Goal: Task Accomplishment & Management: Manage account settings

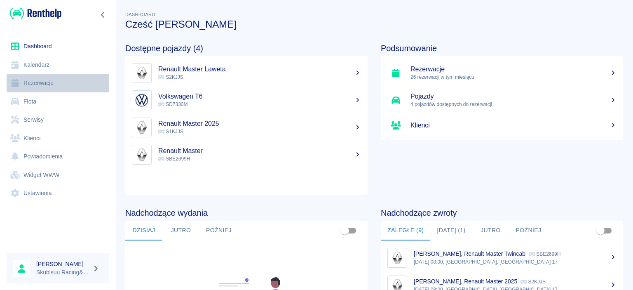
click at [62, 85] on link "Rezerwacje" at bounding box center [58, 83] width 103 height 19
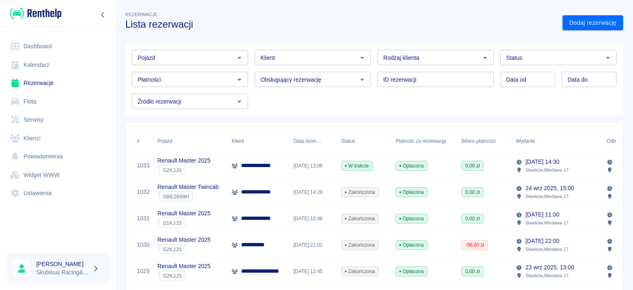
click at [37, 51] on link "Dashboard" at bounding box center [58, 46] width 103 height 19
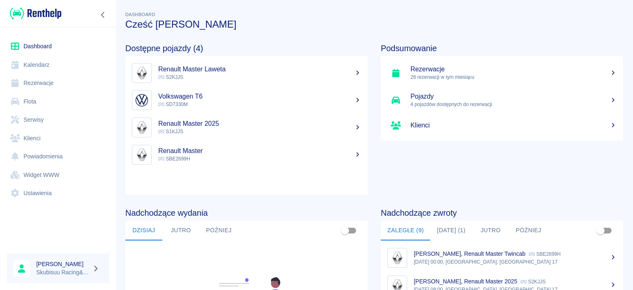
click at [227, 151] on h5 "Renault Master" at bounding box center [259, 151] width 203 height 8
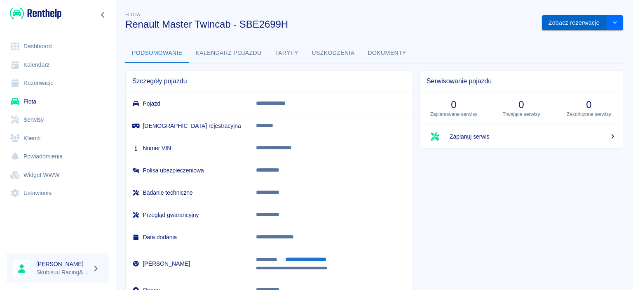
click at [552, 21] on button "Zobacz rezerwacje" at bounding box center [574, 22] width 65 height 15
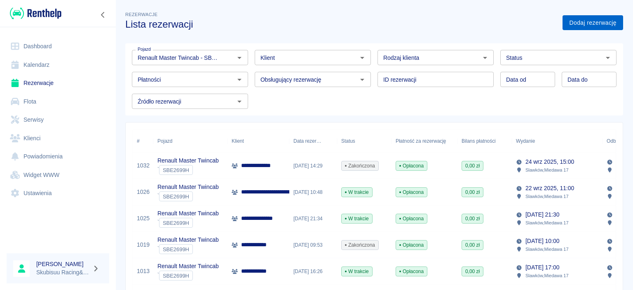
click at [601, 17] on link "Dodaj rezerwację" at bounding box center [593, 22] width 61 height 15
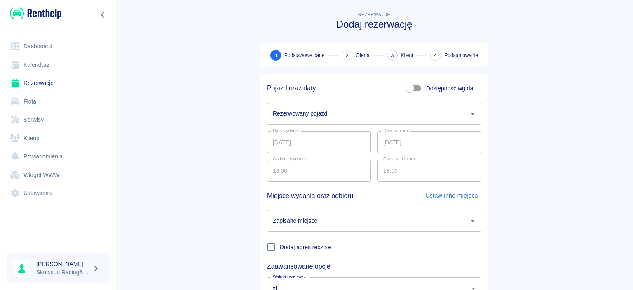
click at [321, 107] on input "Rezerwowany pojazd" at bounding box center [368, 113] width 195 height 14
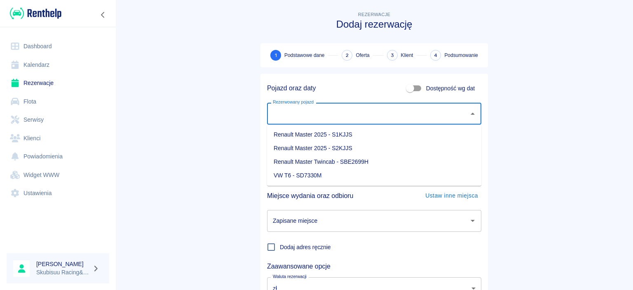
click at [352, 158] on li "Renault Master Twincab - SBE2699H" at bounding box center [374, 162] width 214 height 14
type input "Renault Master Twincab - SBE2699H"
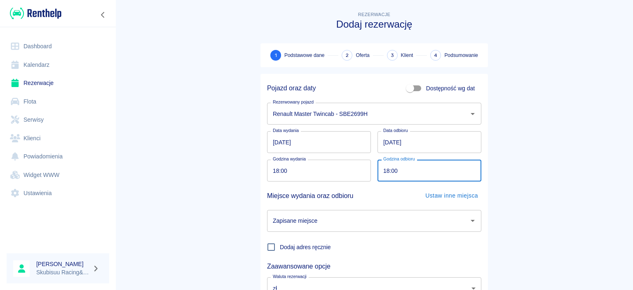
drag, startPoint x: 403, startPoint y: 171, endPoint x: 410, endPoint y: 171, distance: 6.6
click at [404, 172] on input "18:00" at bounding box center [427, 171] width 98 height 22
click at [419, 174] on input "18:00" at bounding box center [427, 171] width 98 height 22
click at [399, 172] on input "18:00" at bounding box center [427, 171] width 98 height 22
type input "22:00"
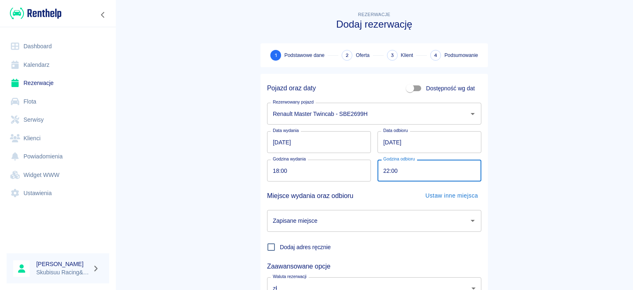
click at [560, 172] on main "Rezerwacje Dodaj rezerwację 1 Podstawowe dane 2 Oferta 3 Klient 4 Podsumowanie …" at bounding box center [374, 172] width 518 height 324
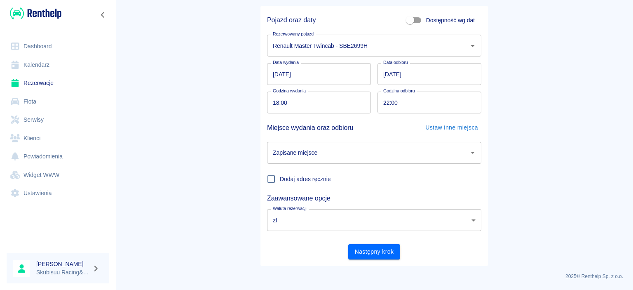
click at [343, 158] on input "Zapisane miejsce" at bounding box center [368, 153] width 195 height 14
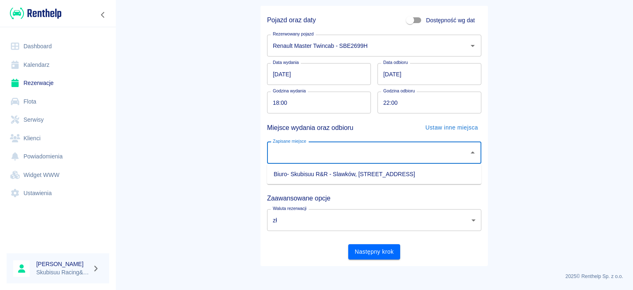
click at [339, 181] on ul "Biuro- Skubisuu R&R - Slawków, Miedawa 17" at bounding box center [374, 174] width 214 height 20
click at [342, 178] on li "Biuro- Skubisuu R&R - Slawków, Miedawa 17" at bounding box center [374, 174] width 214 height 14
type input "Biuro- Skubisuu R&R - Slawków, Miedawa 17"
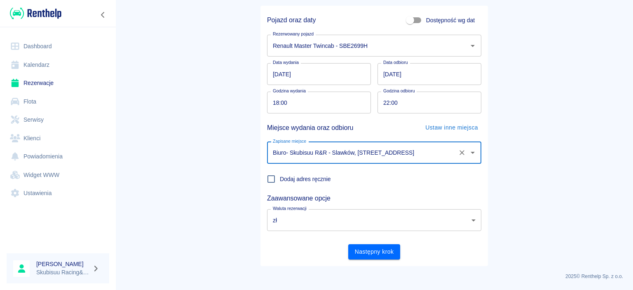
click at [395, 260] on div "Pojazd oraz daty Dostępność wg dat Rezerwowany pojazd Renault Master Twincab - …" at bounding box center [375, 136] width 228 height 260
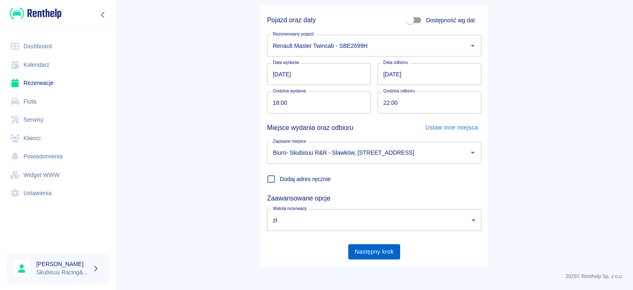
click at [395, 253] on button "Następny krok" at bounding box center [374, 251] width 52 height 15
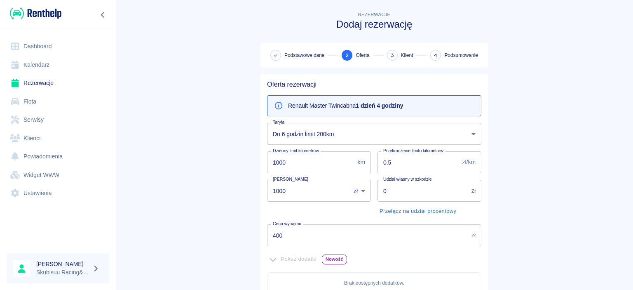
scroll to position [186, 0]
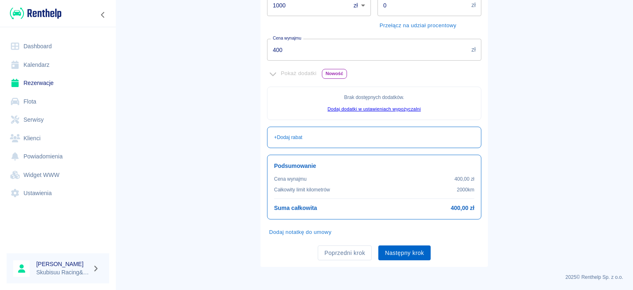
click at [405, 254] on button "Następny krok" at bounding box center [405, 252] width 52 height 15
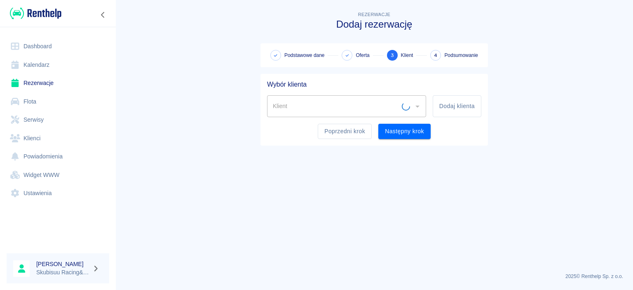
scroll to position [0, 0]
click at [446, 106] on button "Dodaj klienta" at bounding box center [457, 106] width 49 height 22
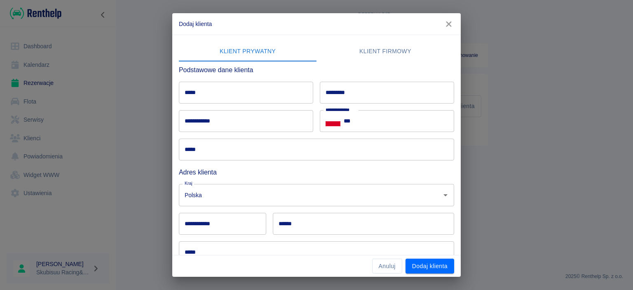
click at [258, 95] on input "*****" at bounding box center [246, 93] width 134 height 22
click at [238, 151] on input "*****" at bounding box center [316, 150] width 275 height 22
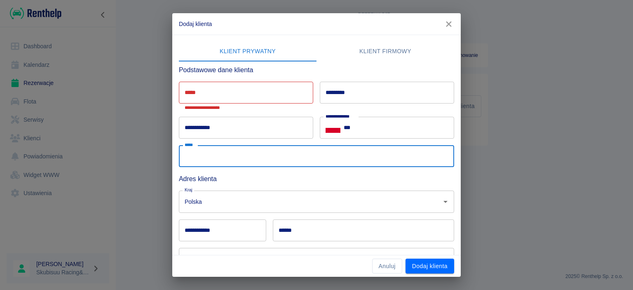
click at [228, 156] on input "*****" at bounding box center [316, 156] width 275 height 22
type input "**********"
click at [395, 134] on input "***" at bounding box center [399, 128] width 111 height 22
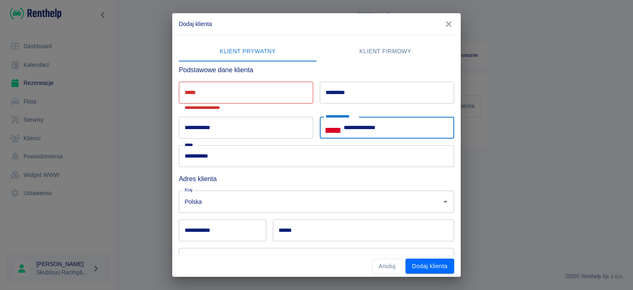
type input "**********"
click at [267, 87] on input "*****" at bounding box center [246, 93] width 134 height 22
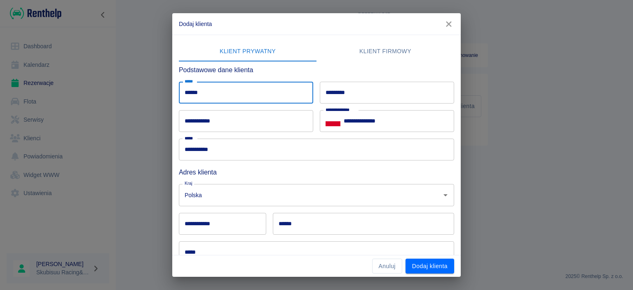
type input "******"
click at [341, 92] on input "*********" at bounding box center [387, 93] width 134 height 22
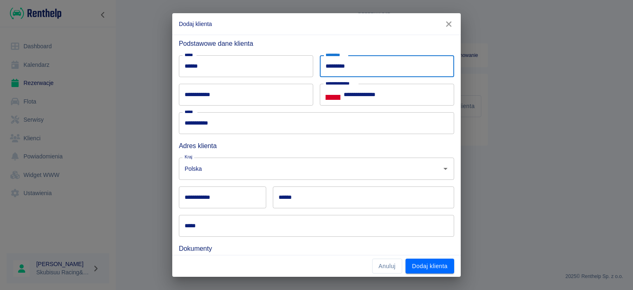
scroll to position [40, 0]
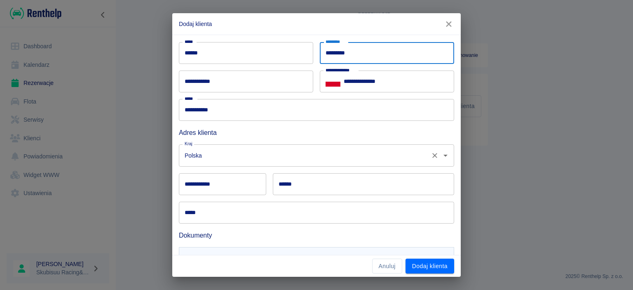
type input "*********"
click at [235, 155] on input "Polska" at bounding box center [305, 155] width 245 height 14
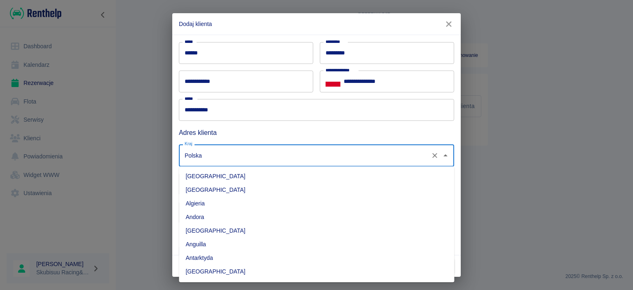
scroll to position [2146, 0]
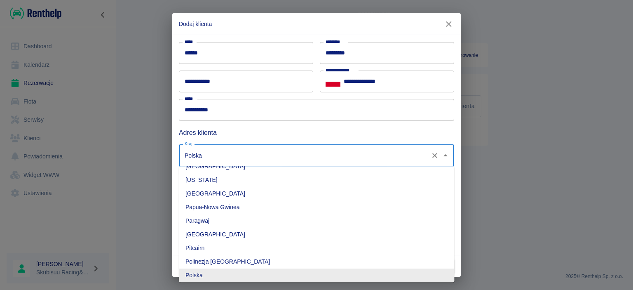
click at [230, 161] on input "Polska" at bounding box center [305, 155] width 245 height 14
click at [400, 135] on h6 "Adres klienta" at bounding box center [316, 132] width 275 height 10
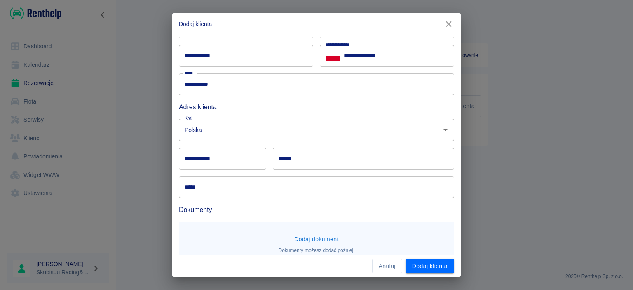
scroll to position [81, 0]
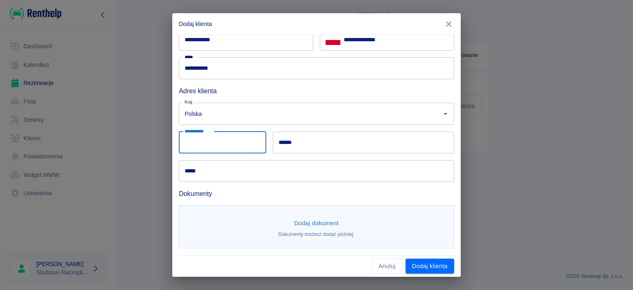
click at [218, 143] on input "**********" at bounding box center [222, 143] width 87 height 22
click at [331, 145] on input "******" at bounding box center [363, 143] width 181 height 22
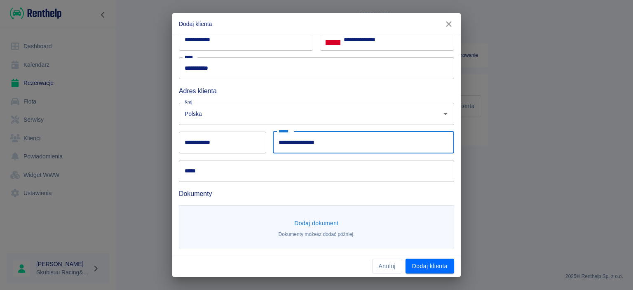
type input "**********"
click at [245, 146] on input "**********" at bounding box center [222, 143] width 87 height 22
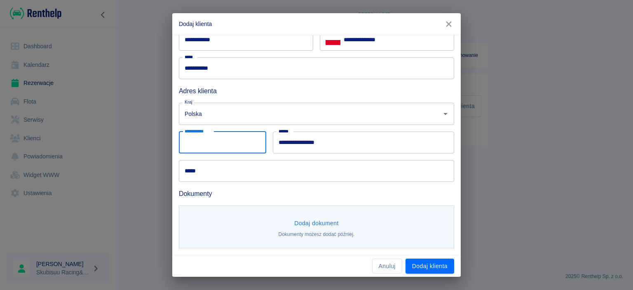
click at [208, 148] on input "**********" at bounding box center [222, 143] width 87 height 22
type input "******"
click at [308, 182] on div "Dokumenty" at bounding box center [313, 190] width 282 height 17
click at [312, 172] on input "*****" at bounding box center [316, 171] width 275 height 22
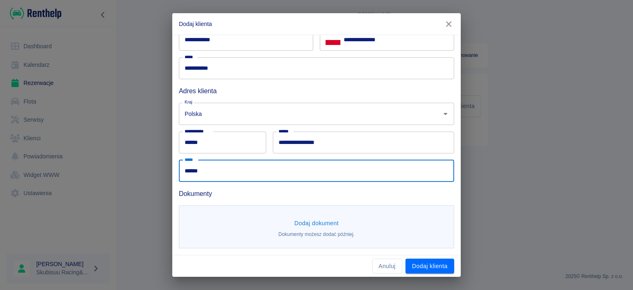
type input "*****"
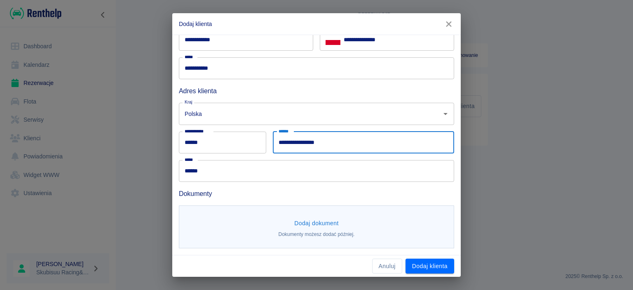
drag, startPoint x: 350, startPoint y: 147, endPoint x: 148, endPoint y: 96, distance: 208.5
click at [273, 132] on input "**********" at bounding box center [363, 143] width 181 height 22
type input "*****"
click at [216, 173] on input "*****" at bounding box center [316, 171] width 275 height 22
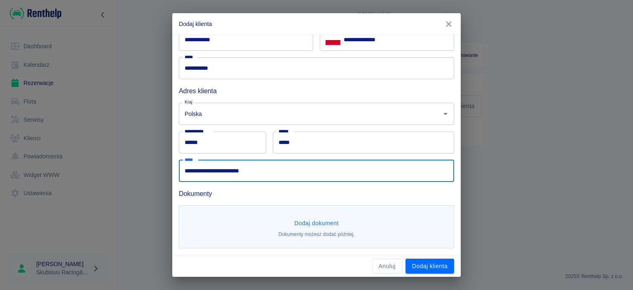
click at [239, 171] on input "**********" at bounding box center [316, 171] width 275 height 22
type input "**********"
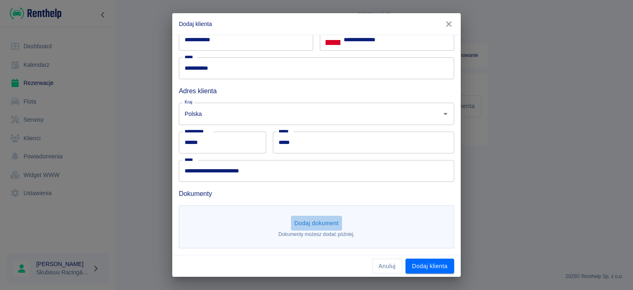
click at [309, 223] on button "Dodaj dokument" at bounding box center [316, 223] width 51 height 15
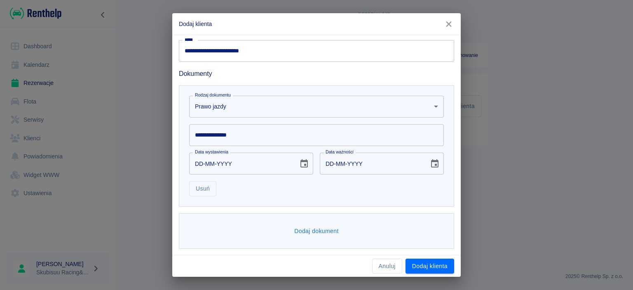
click at [325, 93] on div "Rodzaj dokumentu Prawo jazdy driverLicense Rodzaj dokumentu" at bounding box center [313, 103] width 261 height 28
click at [320, 101] on body "**********" at bounding box center [316, 145] width 633 height 290
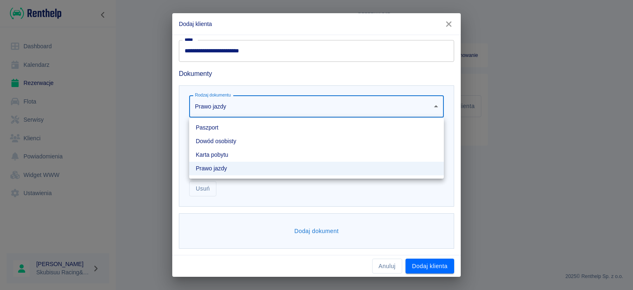
click at [295, 142] on li "Dowód osobisty" at bounding box center [316, 141] width 255 height 14
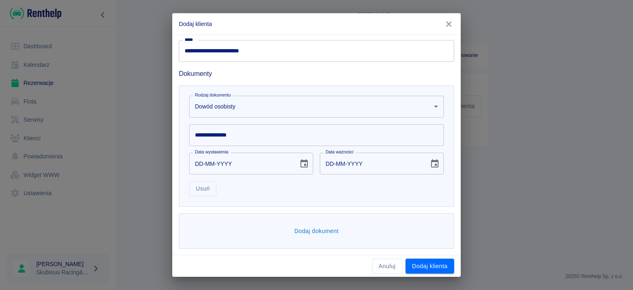
click at [270, 136] on input "**********" at bounding box center [316, 135] width 255 height 22
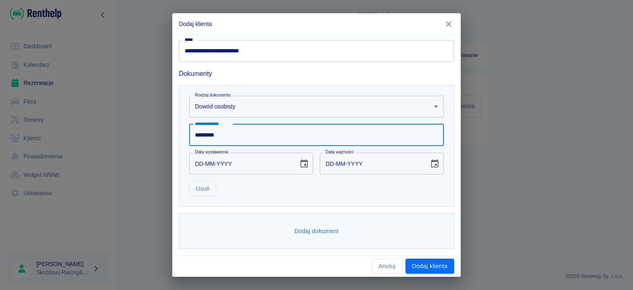
type input "*********"
click at [201, 161] on input "DD-MM-YYYY" at bounding box center [240, 164] width 103 height 22
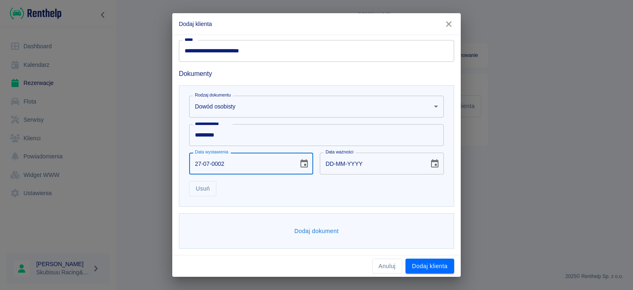
type input "27-07-0020"
type input "27-07-0030"
type input "27-07-0201"
type input "27-07-0211"
type input "27-07-0007"
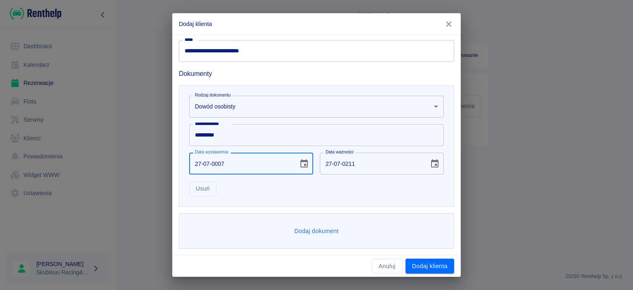
type input "27-07-0017"
type input "27-07-0072"
type input "27-07-0082"
type input "27-07-0722"
type input "27-07-0732"
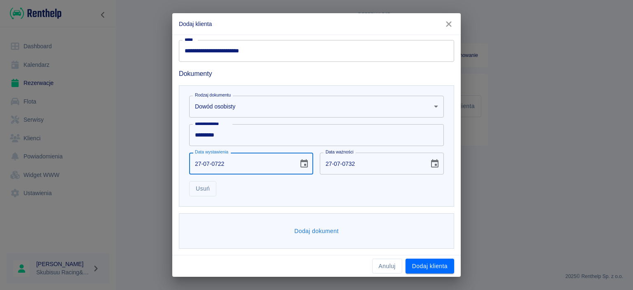
type input "27-07-7222"
type input "27-07-7232"
type input "27-07-0002"
type input "27-07-0012"
type input "27-07-0020"
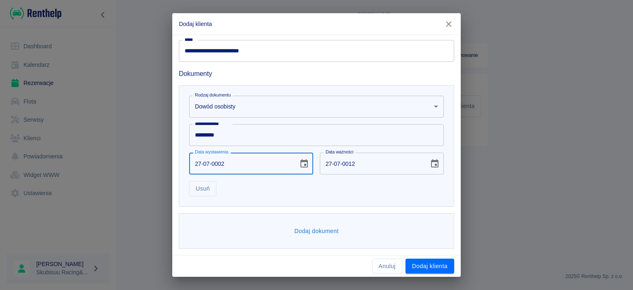
type input "27-07-0030"
type input "27-07-0201"
type input "27-07-0211"
type input "27-07-2017"
type input "27-07-2027"
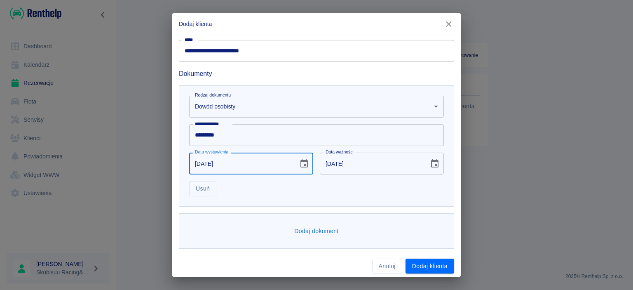
type input "27-07-2017"
click at [325, 191] on div "Usuń" at bounding box center [313, 185] width 261 height 22
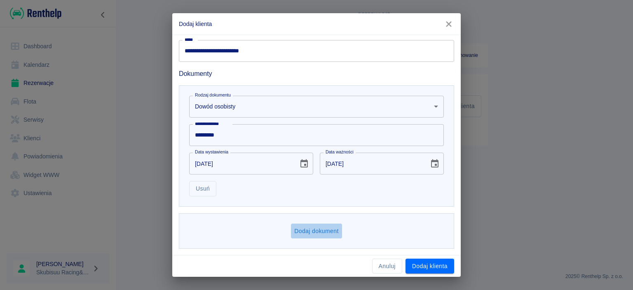
click at [312, 227] on button "Dodaj dokument" at bounding box center [316, 230] width 51 height 15
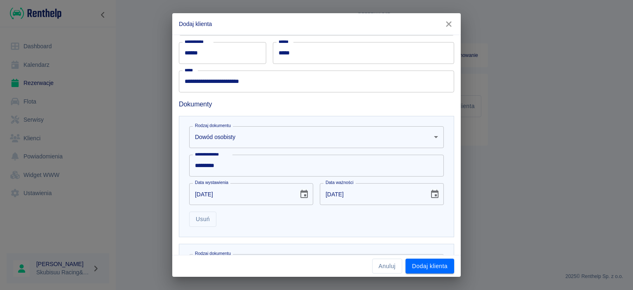
scroll to position [329, 0]
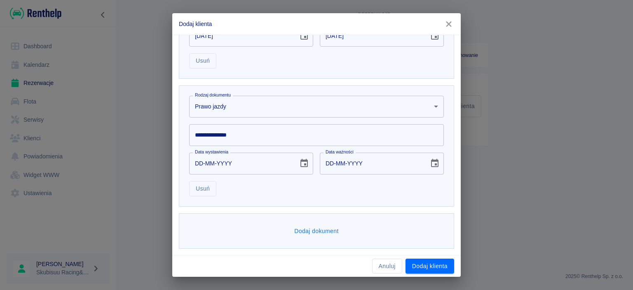
click at [250, 103] on body "**********" at bounding box center [316, 145] width 633 height 290
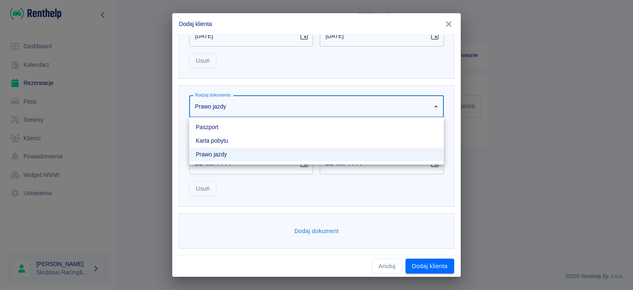
click at [225, 153] on li "Prawo jazdy" at bounding box center [316, 155] width 255 height 14
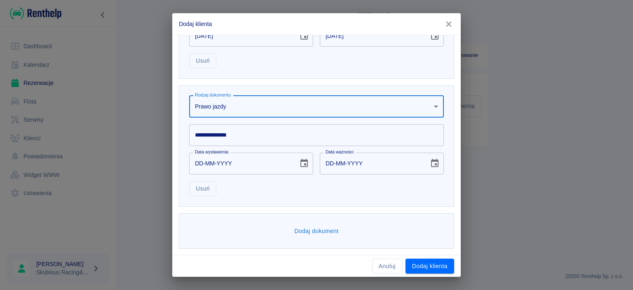
click at [253, 136] on input "**********" at bounding box center [316, 135] width 255 height 22
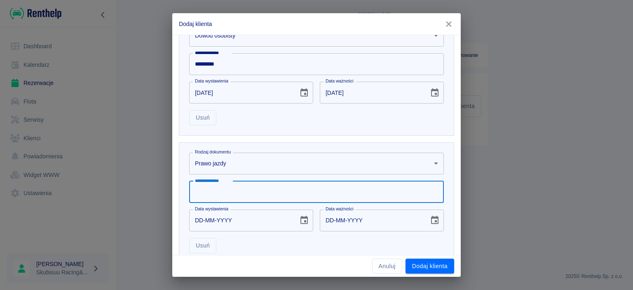
scroll to position [277, 0]
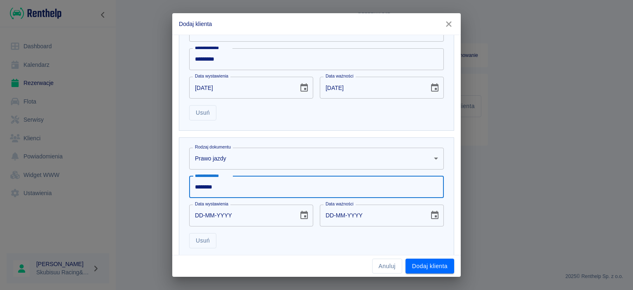
type input "********"
click at [202, 216] on input "DD-MM-YYYY" at bounding box center [240, 216] width 103 height 22
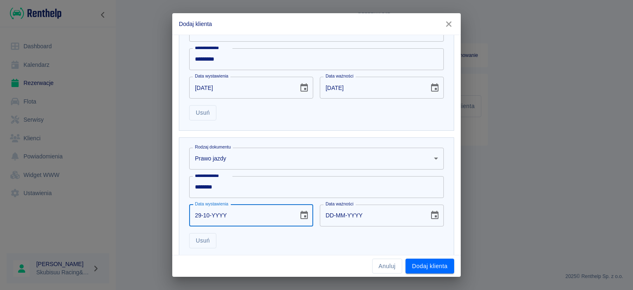
type input "29-10-0002"
type input "29-10-0012"
type input "29-10-0201"
type input "29-10-0211"
type input "29-10-2013"
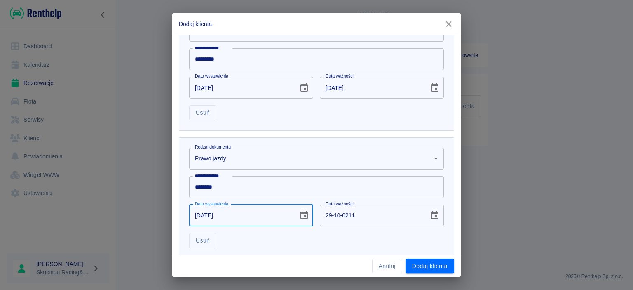
type input "29-10-2023"
type input "29-10-2013"
click at [331, 214] on input "29-10-2023" at bounding box center [371, 216] width 103 height 22
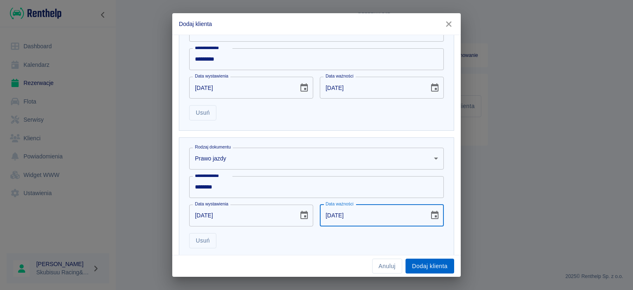
type input "11-06-2028"
click at [447, 263] on button "Dodaj klienta" at bounding box center [430, 266] width 49 height 15
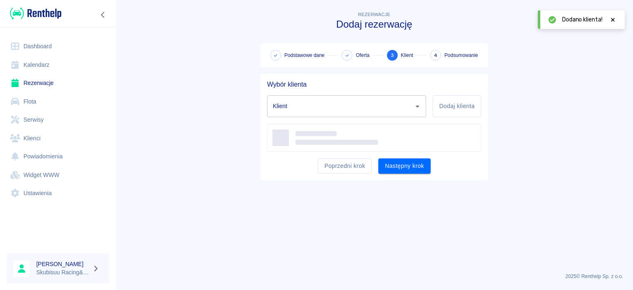
type input "Albert Podgórski (+48503819363)"
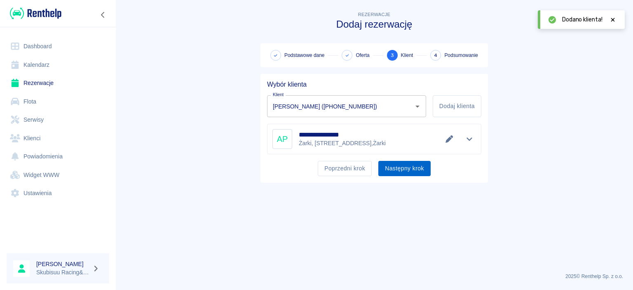
click at [422, 174] on button "Następny krok" at bounding box center [405, 168] width 52 height 15
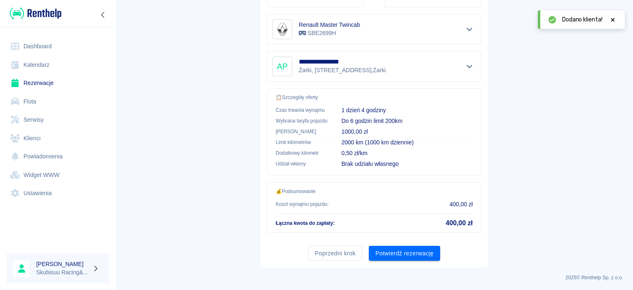
scroll to position [0, 0]
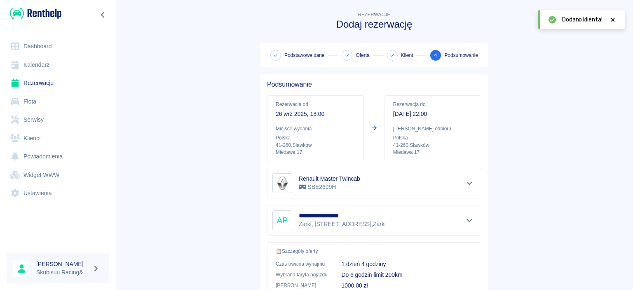
click at [430, 181] on div "Renault Master Twincab SBE2699H" at bounding box center [375, 183] width 204 height 20
click at [469, 184] on icon "Pokaż szczegóły" at bounding box center [470, 182] width 6 height 3
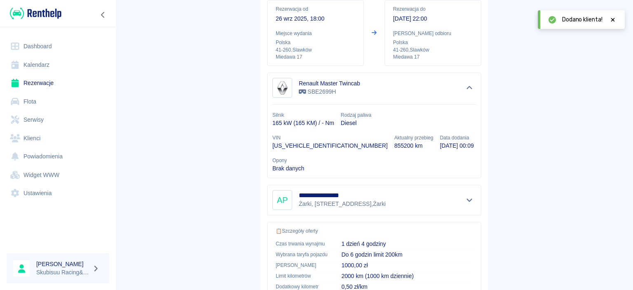
scroll to position [119, 0]
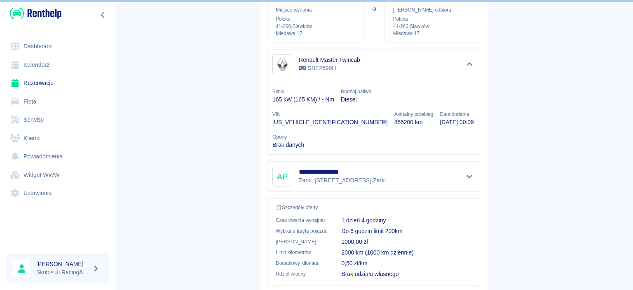
scroll to position [206, 0]
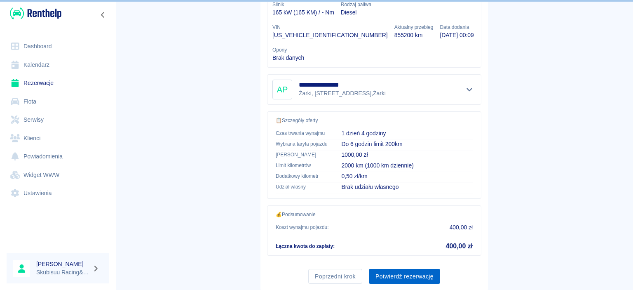
click at [406, 269] on button "Potwierdź rezerwację" at bounding box center [404, 276] width 71 height 15
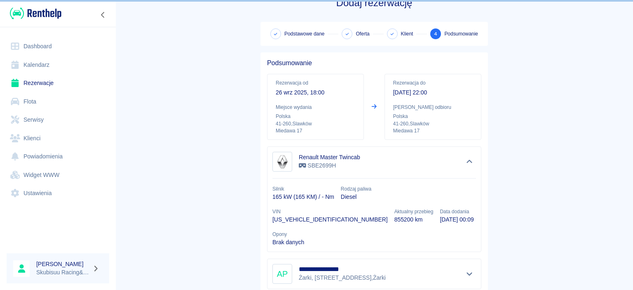
scroll to position [0, 0]
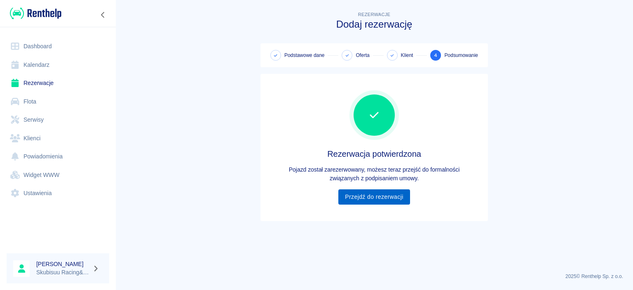
click at [395, 194] on link "Przejdź do rezerwacji" at bounding box center [374, 196] width 71 height 15
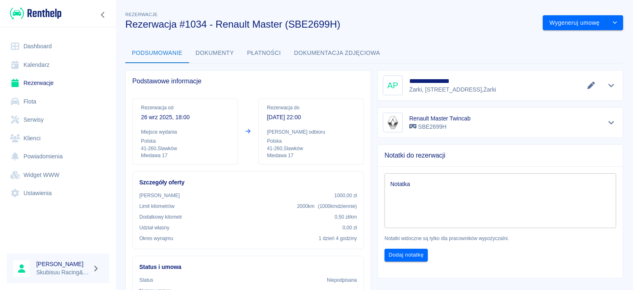
click at [614, 120] on icon "Pokaż szczegóły" at bounding box center [611, 122] width 9 height 7
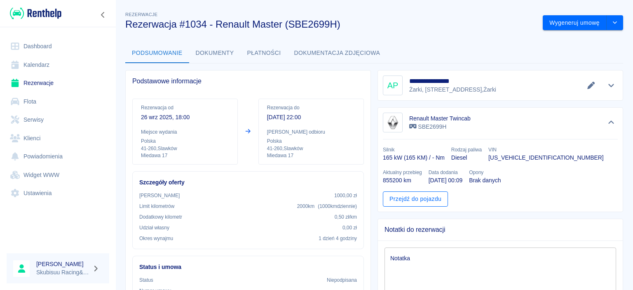
click at [424, 200] on link "Przejdź do pojazdu" at bounding box center [415, 198] width 65 height 15
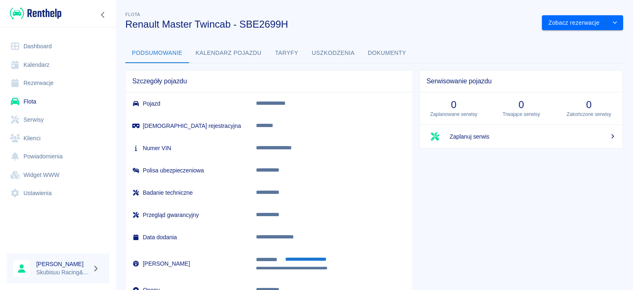
click at [290, 57] on button "Taryfy" at bounding box center [286, 53] width 37 height 20
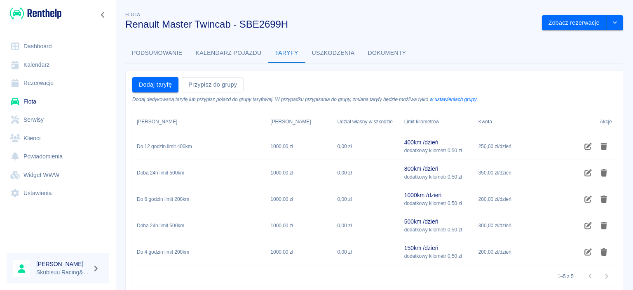
click at [176, 199] on div "Do 6 godzin limit 200km" at bounding box center [163, 198] width 52 height 7
click at [425, 200] on p "dodatkowy kilometr 0,50 zł" at bounding box center [433, 203] width 58 height 7
click at [586, 197] on icon "Edytuj taryfę" at bounding box center [588, 198] width 7 height 7
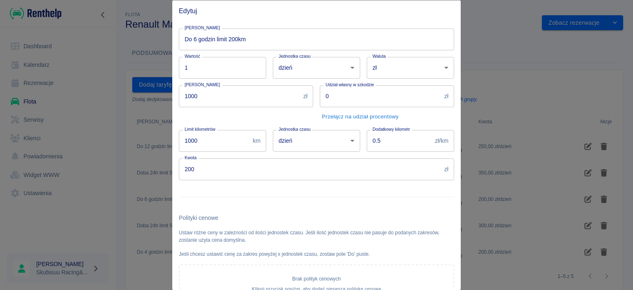
click at [520, 44] on div at bounding box center [316, 145] width 633 height 290
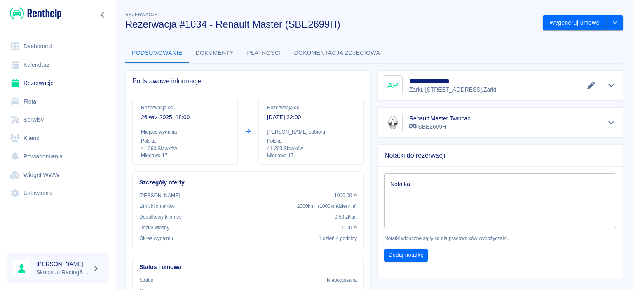
click at [229, 59] on button "Dokumenty" at bounding box center [215, 53] width 52 height 20
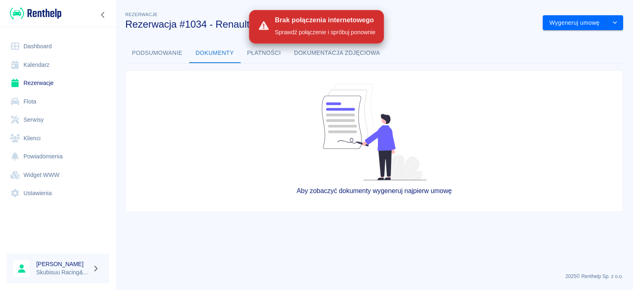
click at [169, 58] on button "Podsumowanie" at bounding box center [157, 53] width 64 height 20
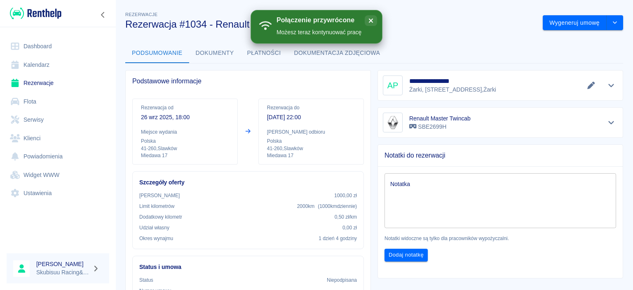
click at [610, 121] on icon "Pokaż szczegóły" at bounding box center [611, 122] width 9 height 7
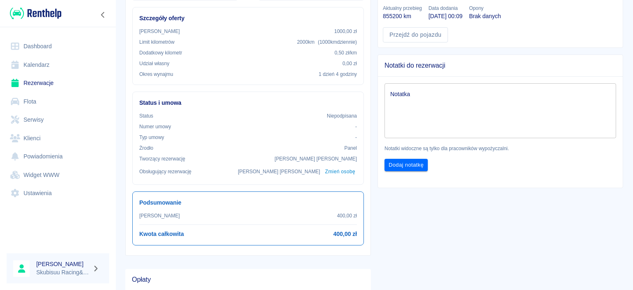
scroll to position [198, 0]
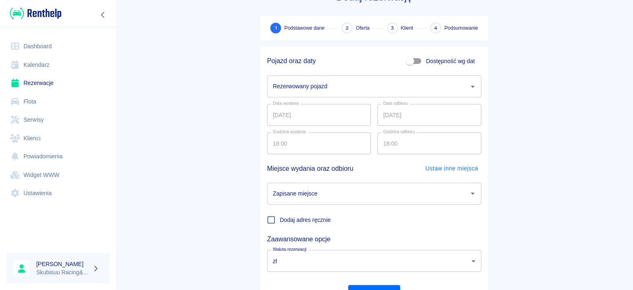
scroll to position [40, 0]
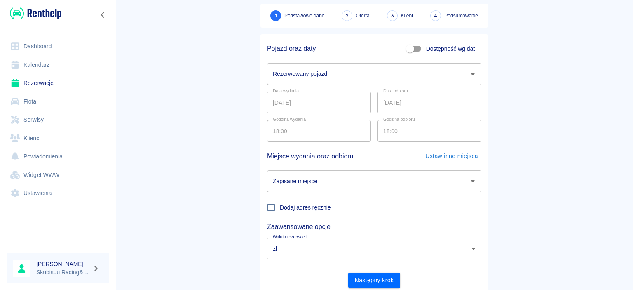
click at [339, 64] on div "Rezerwowany pojazd" at bounding box center [374, 74] width 214 height 22
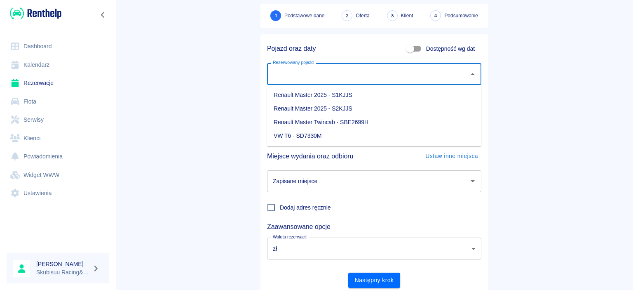
click at [340, 127] on li "Renault Master Twincab - SBE2699H" at bounding box center [374, 122] width 214 height 14
type input "Renault Master Twincab - SBE2699H"
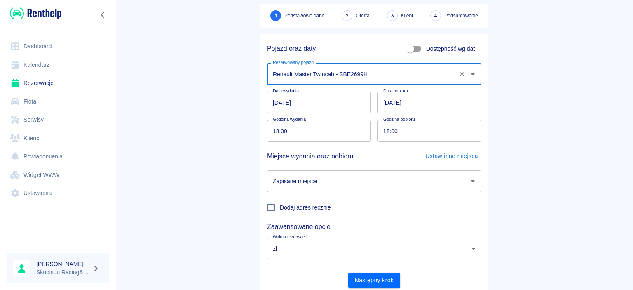
click at [388, 107] on input "27.09.2025" at bounding box center [430, 103] width 104 height 22
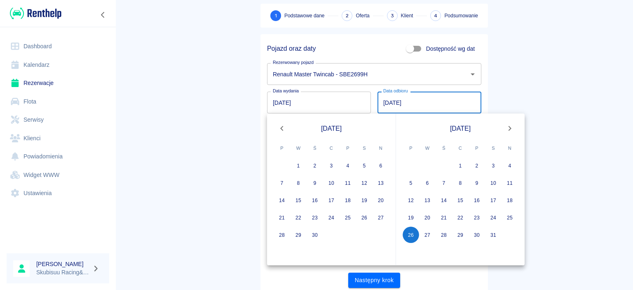
click at [396, 102] on input "26.05.2025" at bounding box center [430, 103] width 104 height 22
type input "26.09.2025"
click at [205, 134] on main "Rezerwacje Dodaj rezerwację 1 Podstawowe dane 2 Oferta 3 Klient 4 Podsumowanie …" at bounding box center [374, 132] width 518 height 324
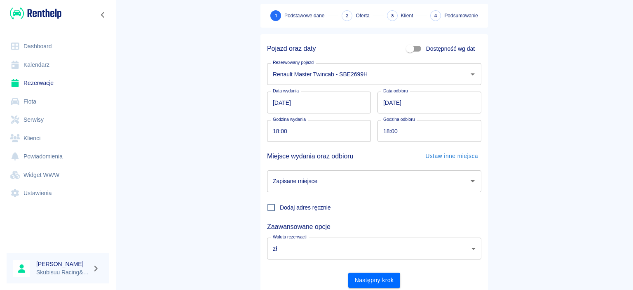
drag, startPoint x: 408, startPoint y: 132, endPoint x: 371, endPoint y: 133, distance: 37.1
click at [378, 132] on input "18:00" at bounding box center [427, 131] width 98 height 22
type input "22:00"
click at [393, 178] on input "Zapisane miejsce" at bounding box center [368, 181] width 195 height 14
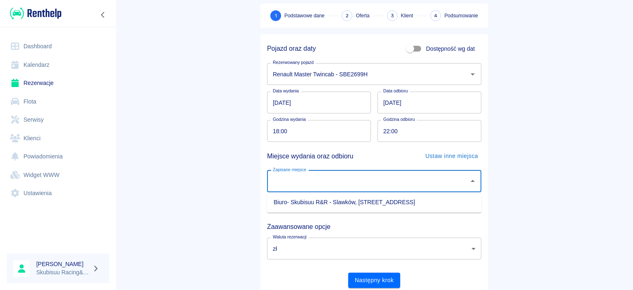
click at [388, 198] on li "Biuro- Skubisuu R&R - Slawków, Miedawa 17" at bounding box center [374, 202] width 214 height 14
type input "Biuro- Skubisuu R&R - Slawków, Miedawa 17"
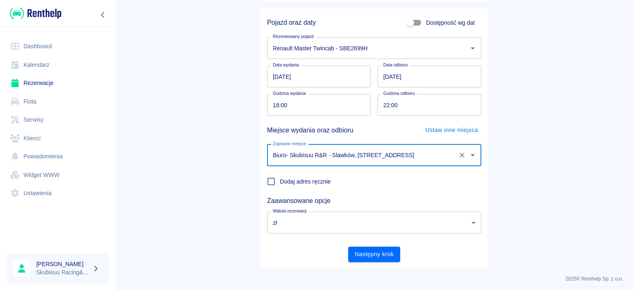
scroll to position [68, 0]
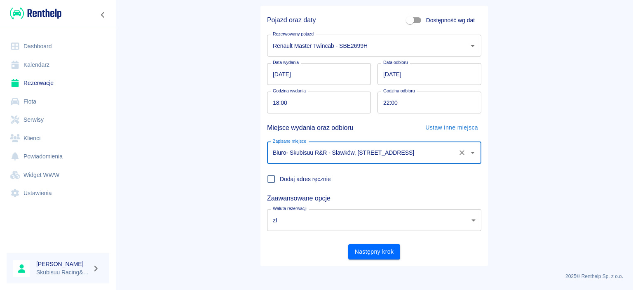
click at [379, 260] on div "Pojazd oraz daty Dostępność wg dat Rezerwowany pojazd Renault Master Twincab - …" at bounding box center [375, 136] width 228 height 260
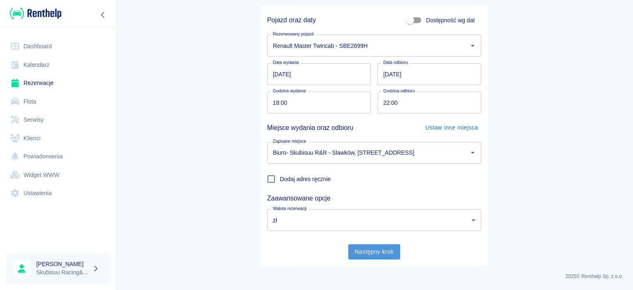
click at [379, 258] on button "Następny krok" at bounding box center [374, 251] width 52 height 15
click at [380, 252] on div "Następny krok" at bounding box center [371, 248] width 221 height 22
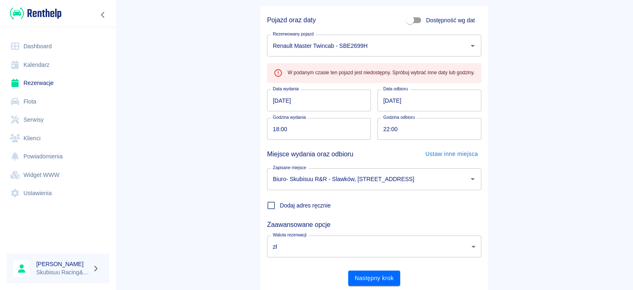
click at [61, 86] on link "Rezerwacje" at bounding box center [58, 83] width 103 height 19
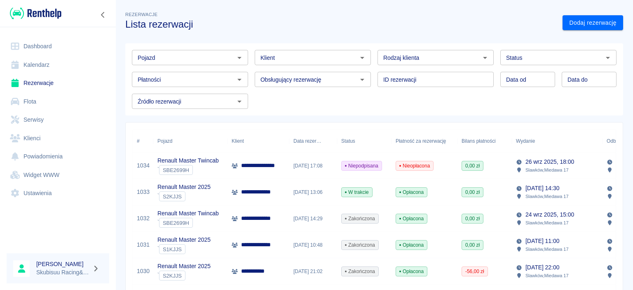
click at [499, 165] on div "0,00 zł" at bounding box center [485, 166] width 54 height 26
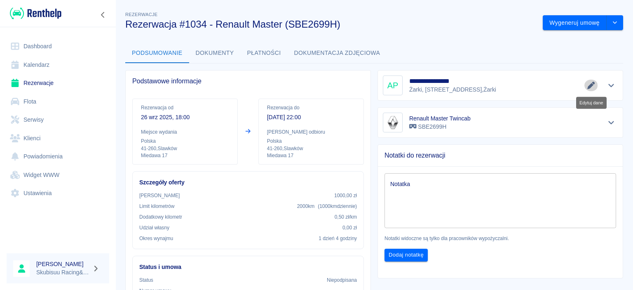
click at [593, 85] on icon "Edytuj dane" at bounding box center [591, 85] width 7 height 7
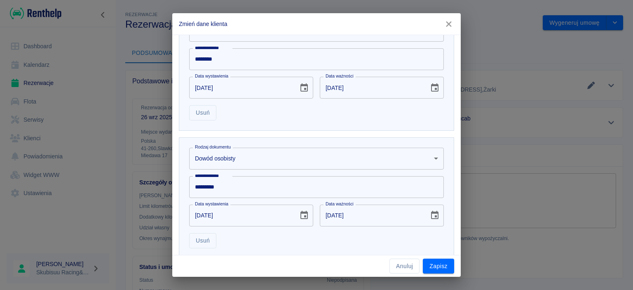
scroll to position [329, 0]
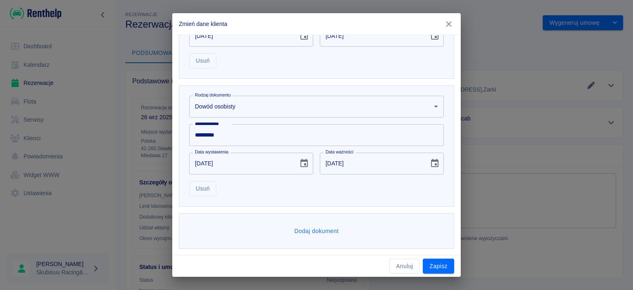
click at [447, 24] on icon "button" at bounding box center [449, 24] width 11 height 9
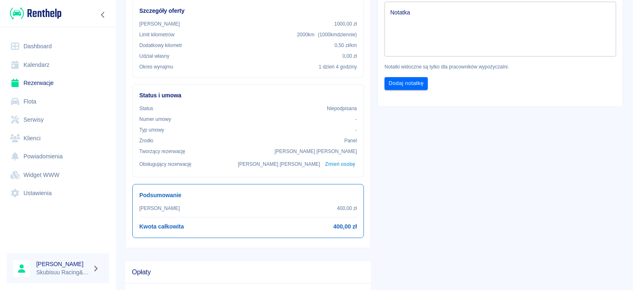
scroll to position [198, 0]
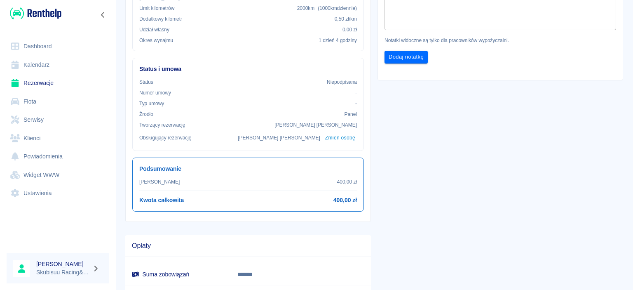
click at [355, 200] on h6 "400,00 zł" at bounding box center [346, 200] width 24 height 9
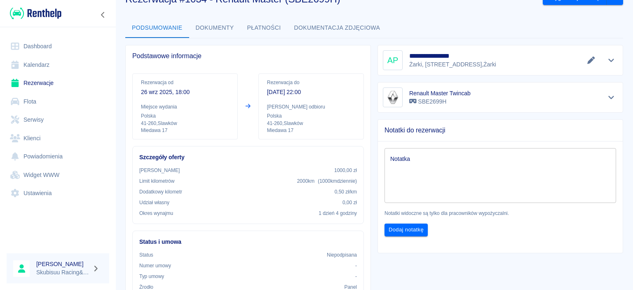
scroll to position [12, 0]
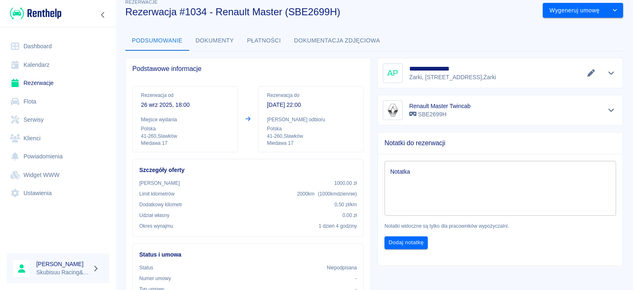
click at [85, 88] on link "Rezerwacje" at bounding box center [58, 83] width 103 height 19
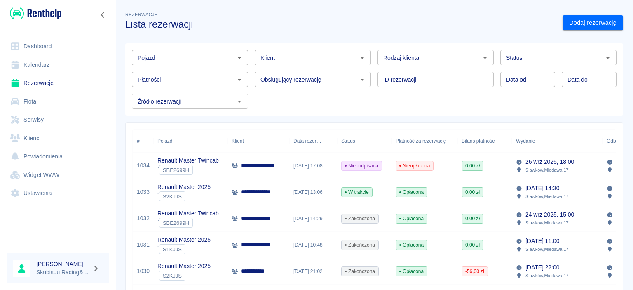
click at [557, 169] on p "Slawków , Miedawa 17" at bounding box center [547, 169] width 43 height 7
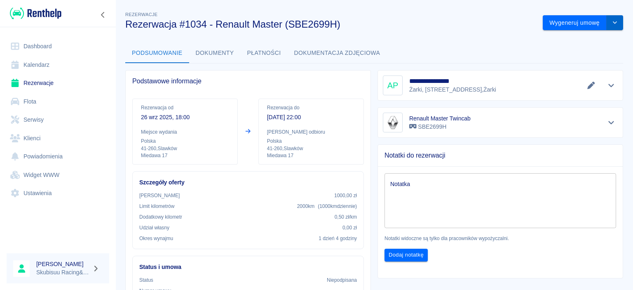
click at [621, 21] on button "drop-down" at bounding box center [615, 22] width 16 height 15
click at [587, 68] on li "Anuluj rezerwację" at bounding box center [583, 68] width 67 height 14
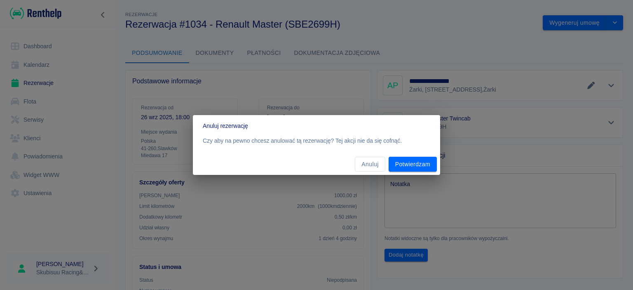
click at [438, 159] on div "Anuluj Potwierdzam" at bounding box center [316, 164] width 247 height 22
click at [434, 161] on button "Potwierdzam" at bounding box center [413, 164] width 48 height 15
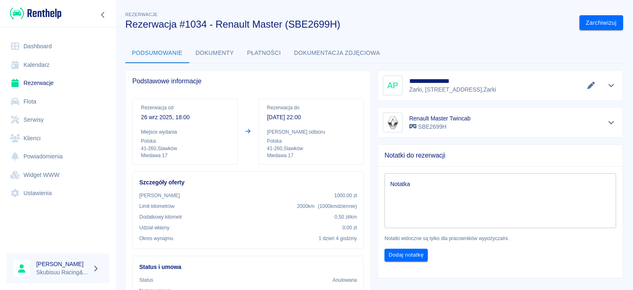
click at [49, 79] on link "Rezerwacje" at bounding box center [58, 83] width 103 height 19
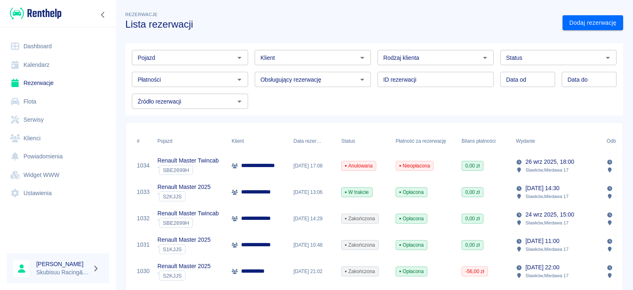
click at [602, 166] on div "[DATE] 18:00 [GEOGRAPHIC_DATA] , [GEOGRAPHIC_DATA] 17" at bounding box center [557, 166] width 91 height 26
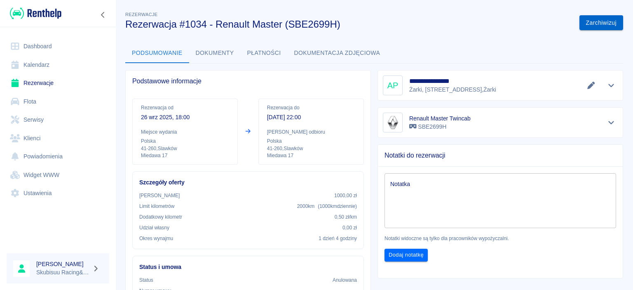
click at [609, 26] on button "Zarchiwizuj" at bounding box center [602, 22] width 44 height 15
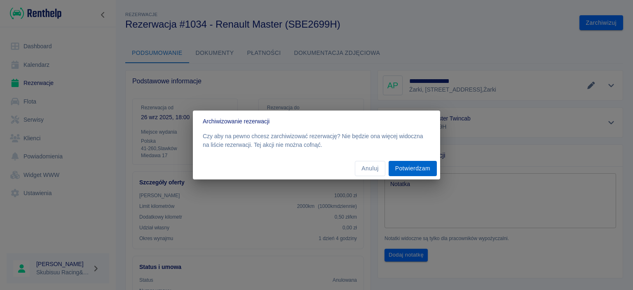
click at [407, 166] on button "Potwierdzam" at bounding box center [413, 168] width 48 height 15
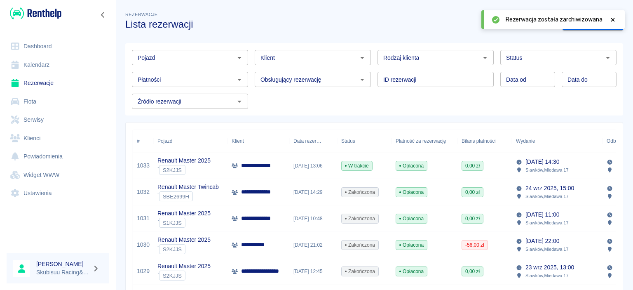
click at [37, 50] on link "Dashboard" at bounding box center [58, 46] width 103 height 19
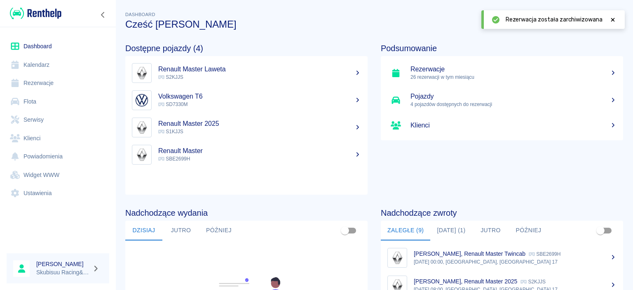
click at [616, 24] on div "Rezerwacja została zarchiwizowana" at bounding box center [553, 19] width 143 height 19
click at [613, 21] on icon at bounding box center [612, 20] width 7 height 6
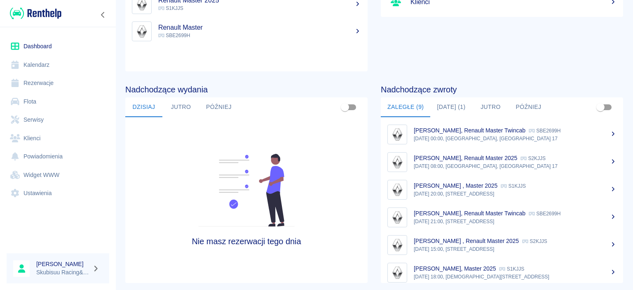
scroll to position [140, 0]
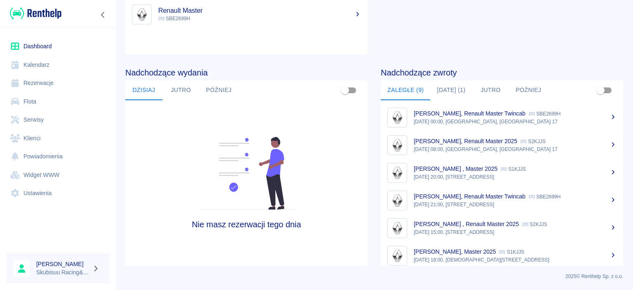
click at [47, 77] on link "Rezerwacje" at bounding box center [58, 83] width 103 height 19
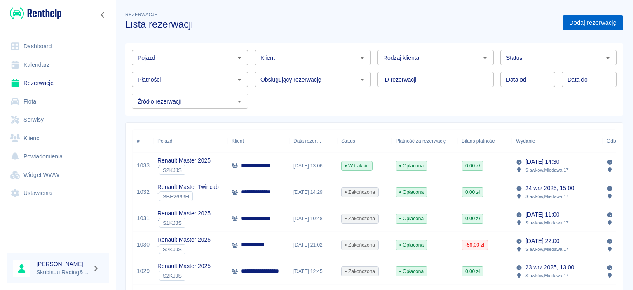
click at [601, 27] on link "Dodaj rezerwację" at bounding box center [593, 22] width 61 height 15
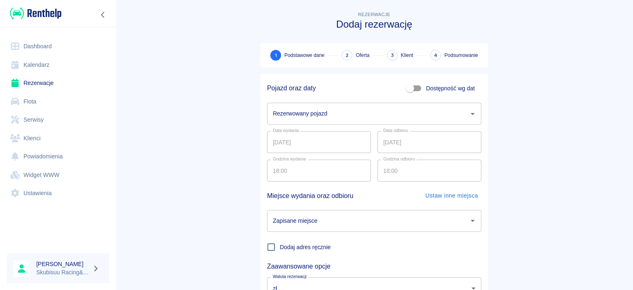
click at [314, 123] on div "Rezerwowany pojazd" at bounding box center [374, 114] width 214 height 22
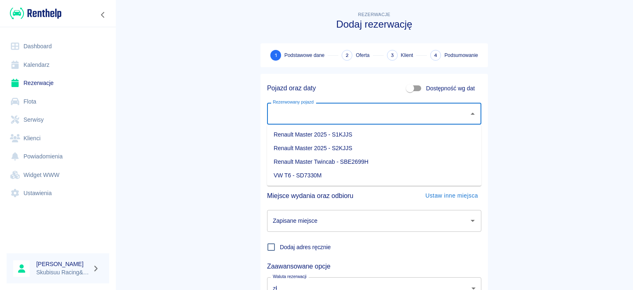
click at [324, 162] on li "Renault Master Twincab - SBE2699H" at bounding box center [374, 162] width 214 height 14
type input "Renault Master Twincab - SBE2699H"
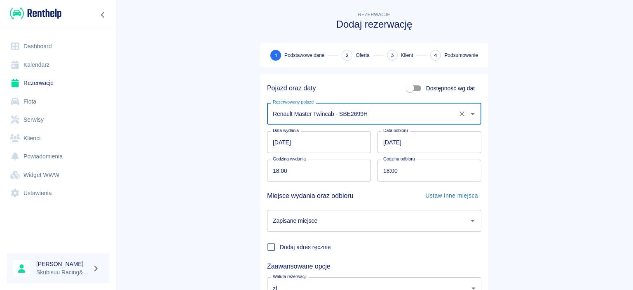
click at [388, 143] on input "27.09.2025" at bounding box center [430, 142] width 104 height 22
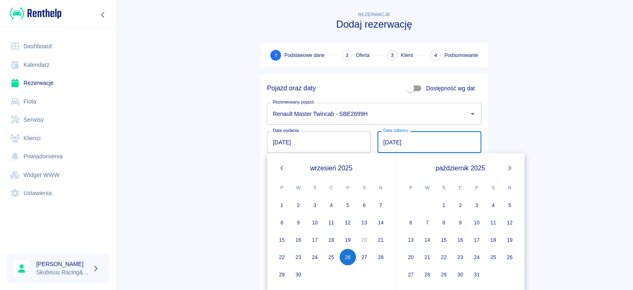
type input "26.09.2025"
click at [550, 162] on main "Rezerwacje Dodaj rezerwację 1 Podstawowe dane 2 Oferta 3 Klient 4 Podsumowanie …" at bounding box center [374, 172] width 518 height 324
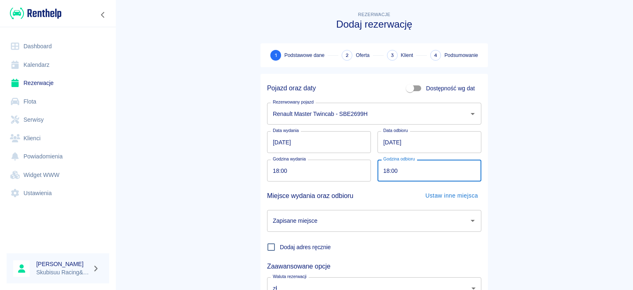
drag, startPoint x: 424, startPoint y: 172, endPoint x: 270, endPoint y: 136, distance: 157.9
click at [378, 160] on input "18:00" at bounding box center [427, 171] width 98 height 22
type input "22:00"
click at [185, 194] on main "Rezerwacje Dodaj rezerwację 1 Podstawowe dane 2 Oferta 3 Klient 4 Podsumowanie …" at bounding box center [374, 172] width 518 height 324
click at [365, 235] on div "Dodaj adres ręcznie" at bounding box center [371, 244] width 221 height 24
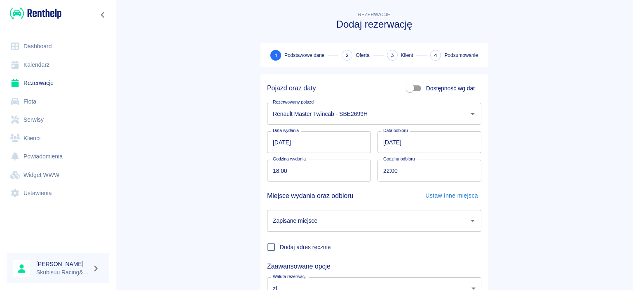
click at [369, 223] on input "Zapisane miejsce" at bounding box center [368, 221] width 195 height 14
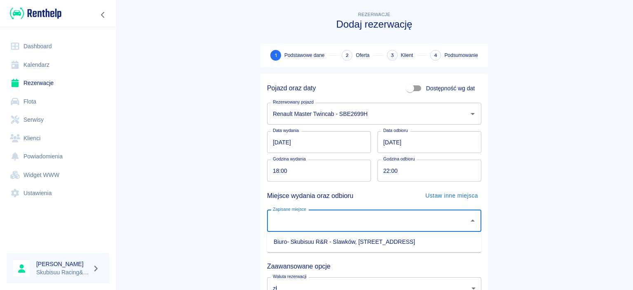
click at [362, 245] on li "Biuro- Skubisuu R&R - Slawków, Miedawa 17" at bounding box center [374, 242] width 214 height 14
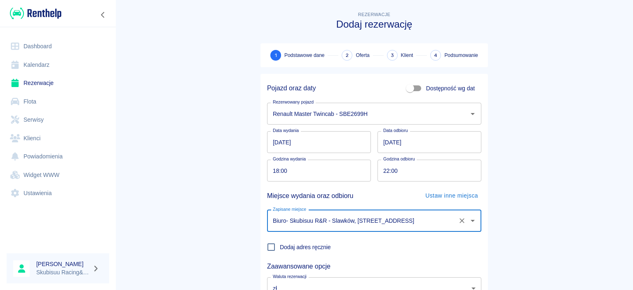
type input "Biuro- Skubisuu R&R - Slawków, Miedawa 17"
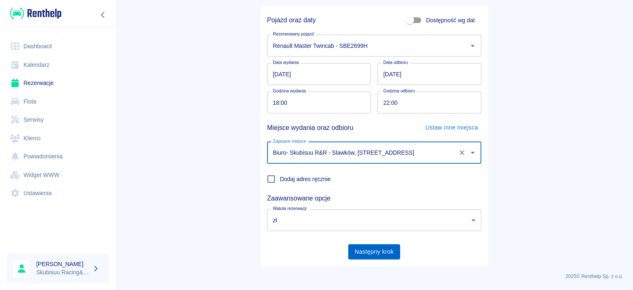
click at [391, 245] on button "Następny krok" at bounding box center [374, 251] width 52 height 15
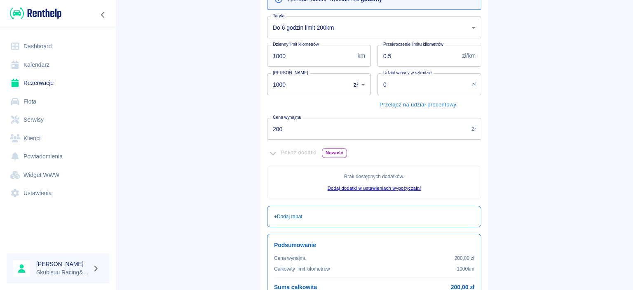
scroll to position [186, 0]
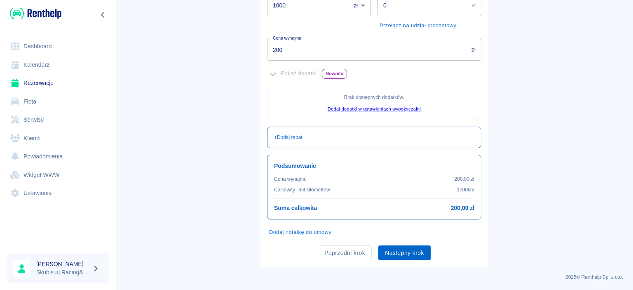
click at [402, 246] on button "Następny krok" at bounding box center [405, 252] width 52 height 15
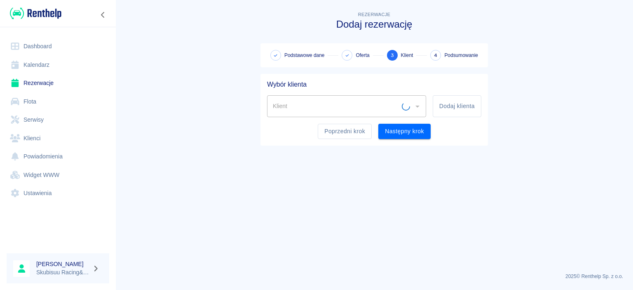
scroll to position [0, 0]
click at [457, 112] on button "Dodaj klienta" at bounding box center [457, 106] width 49 height 22
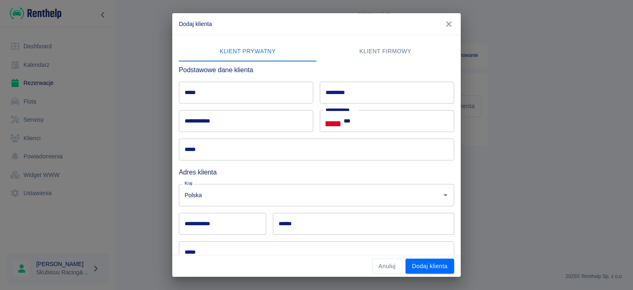
click at [453, 25] on icon "button" at bounding box center [449, 24] width 11 height 9
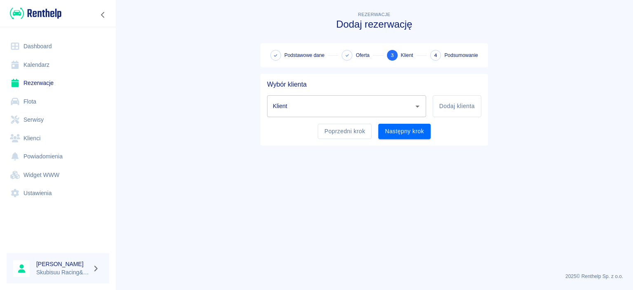
click at [387, 105] on input "Klient" at bounding box center [340, 106] width 139 height 14
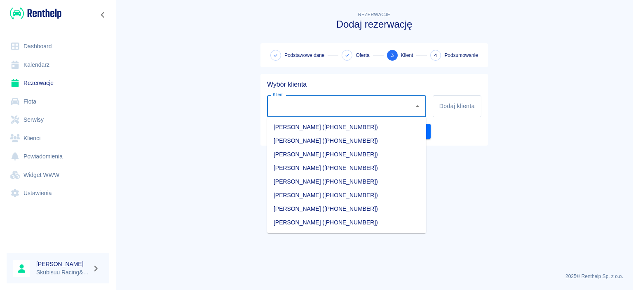
click at [353, 151] on li "Albert Podgórski (+48503819363)" at bounding box center [346, 155] width 159 height 14
type input "Albert Podgórski (+48503819363)"
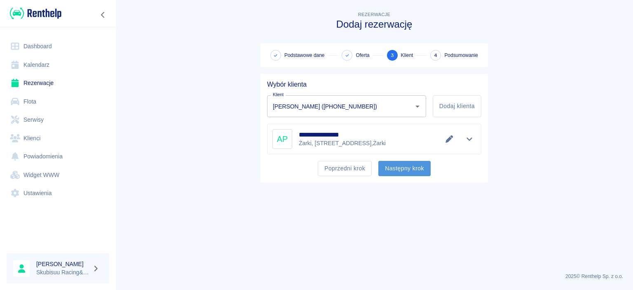
click at [415, 167] on button "Następny krok" at bounding box center [405, 168] width 52 height 15
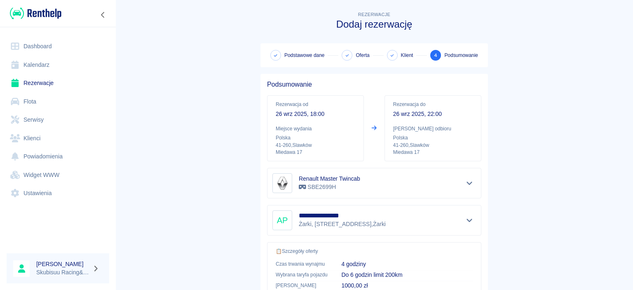
scroll to position [154, 0]
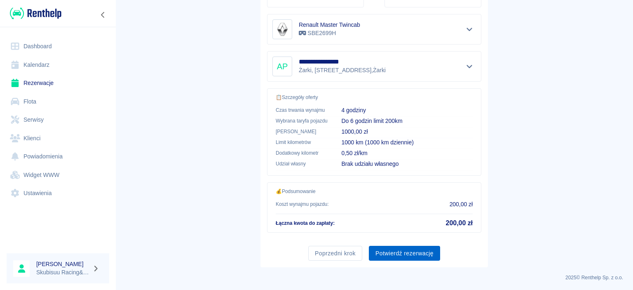
click at [408, 249] on button "Potwierdź rezerwację" at bounding box center [404, 253] width 71 height 15
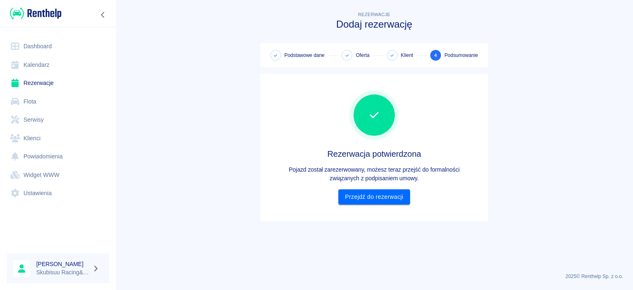
scroll to position [0, 0]
click at [387, 202] on link "Przejdź do rezerwacji" at bounding box center [374, 196] width 71 height 15
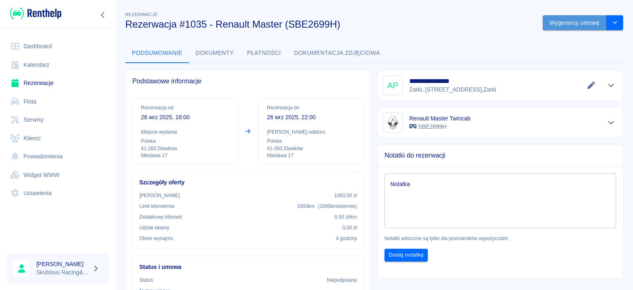
click at [585, 21] on button "Wygeneruj umowę" at bounding box center [575, 22] width 64 height 15
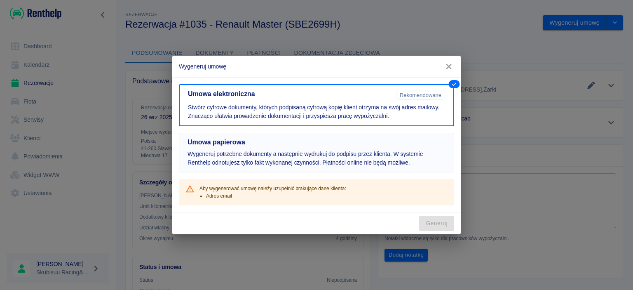
click at [364, 140] on h5 "Umowa papierowa" at bounding box center [317, 142] width 258 height 8
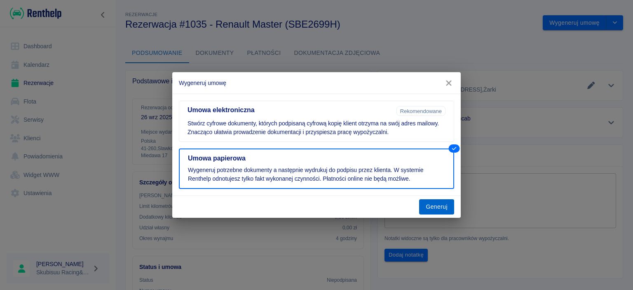
click at [427, 205] on button "Generuj" at bounding box center [436, 206] width 35 height 15
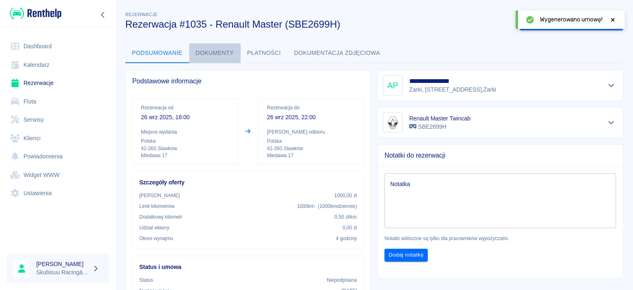
click at [229, 47] on button "Dokumenty" at bounding box center [215, 53] width 52 height 20
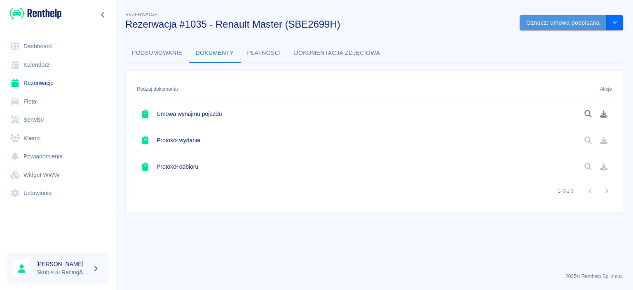
click at [578, 25] on button "Oznacz: umowa podpisana" at bounding box center [563, 22] width 87 height 15
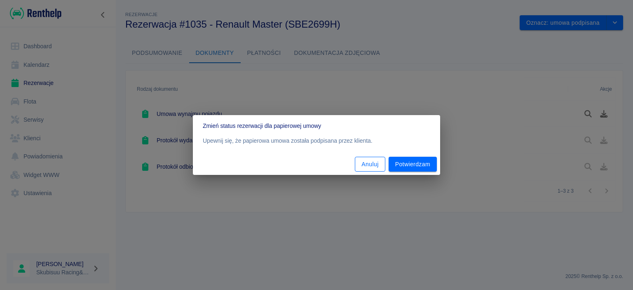
click at [374, 164] on button "Anuluj" at bounding box center [370, 164] width 30 height 15
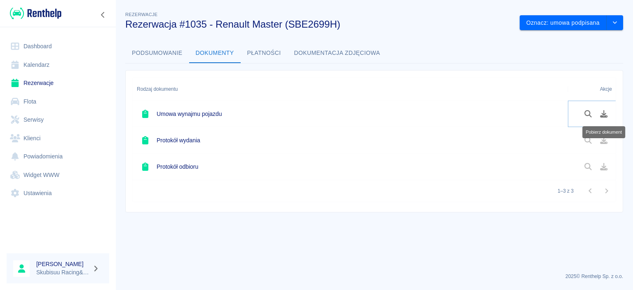
click at [602, 113] on icon "Pobierz dokument" at bounding box center [604, 113] width 7 height 7
click at [52, 47] on link "Dashboard" at bounding box center [58, 46] width 103 height 19
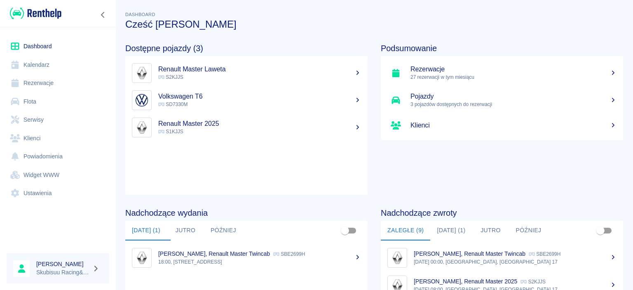
click at [92, 79] on link "Rezerwacje" at bounding box center [58, 83] width 103 height 19
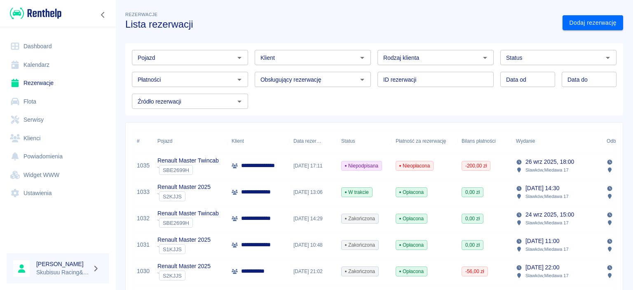
click at [414, 159] on div "Nieopłacona" at bounding box center [425, 166] width 66 height 26
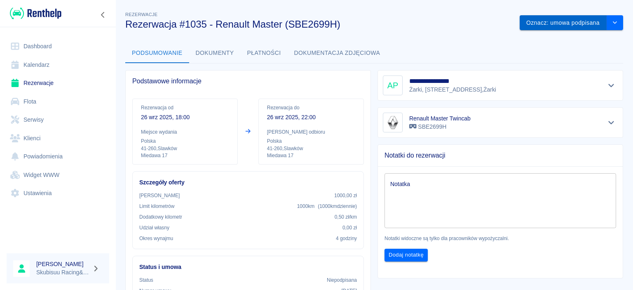
click at [596, 23] on button "Oznacz: umowa podpisana" at bounding box center [563, 22] width 87 height 15
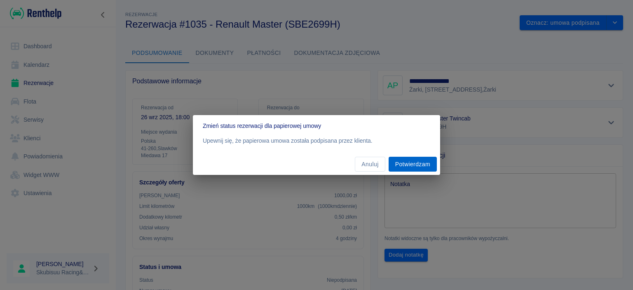
click at [421, 163] on button "Potwierdzam" at bounding box center [413, 164] width 48 height 15
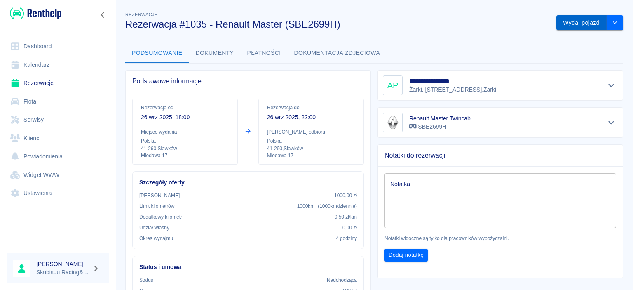
click at [595, 21] on button "Wydaj pojazd" at bounding box center [582, 22] width 50 height 15
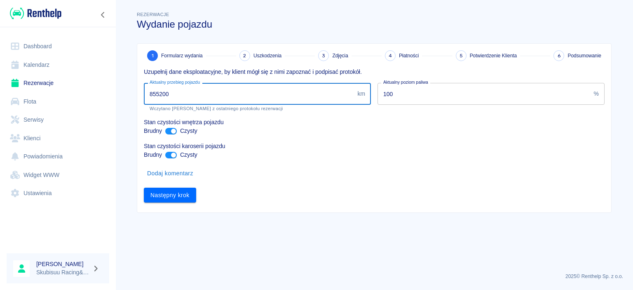
drag, startPoint x: 204, startPoint y: 96, endPoint x: 189, endPoint y: 94, distance: 15.4
click at [189, 94] on input "855200" at bounding box center [249, 94] width 210 height 22
drag, startPoint x: 179, startPoint y: 92, endPoint x: 162, endPoint y: 92, distance: 17.3
click at [162, 92] on input "855200" at bounding box center [249, 94] width 210 height 22
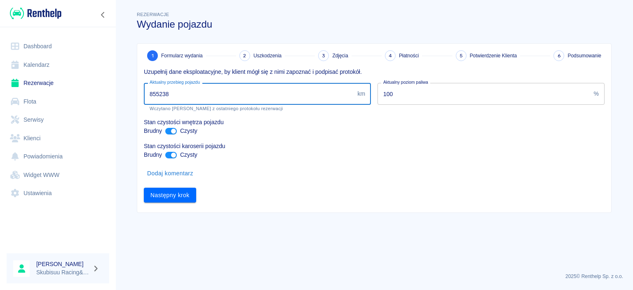
type input "855238"
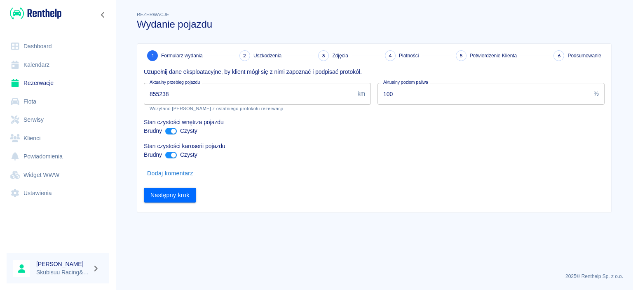
click at [170, 182] on div "Następny krok" at bounding box center [371, 192] width 468 height 22
click at [170, 194] on button "Następny krok" at bounding box center [170, 195] width 52 height 15
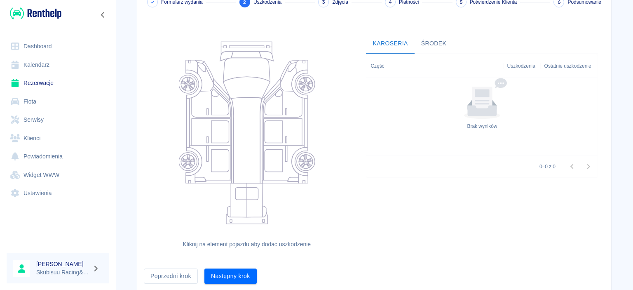
scroll to position [81, 0]
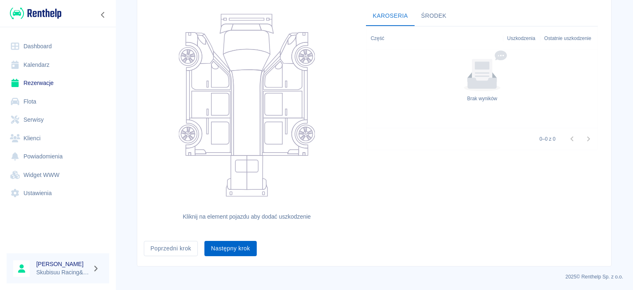
click at [222, 254] on button "Następny krok" at bounding box center [231, 248] width 52 height 15
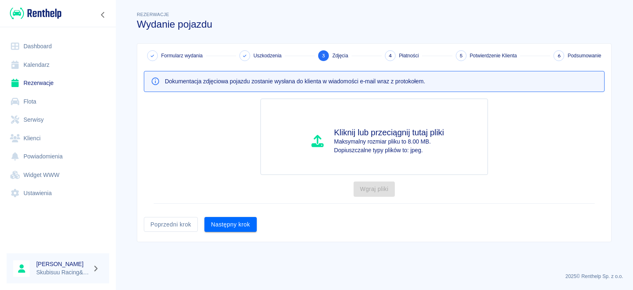
scroll to position [0, 0]
click at [223, 226] on button "Następny krok" at bounding box center [231, 224] width 52 height 15
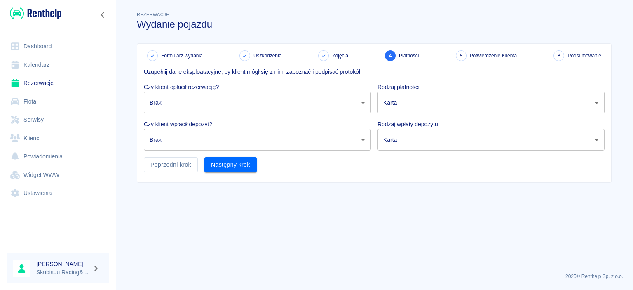
click at [239, 73] on p "Uzupełnij dane eksploatacyjne, by klient mógł się z nimi zapoznać i podpisać pr…" at bounding box center [374, 72] width 461 height 9
click at [235, 99] on body "Używamy plików Cookies, by zapewnić Ci najlepsze możliwe doświadczenie. Aby dow…" at bounding box center [316, 145] width 633 height 290
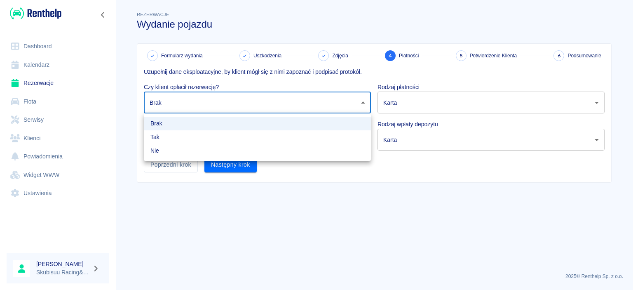
click at [229, 134] on li "Tak" at bounding box center [257, 137] width 227 height 14
type input "true"
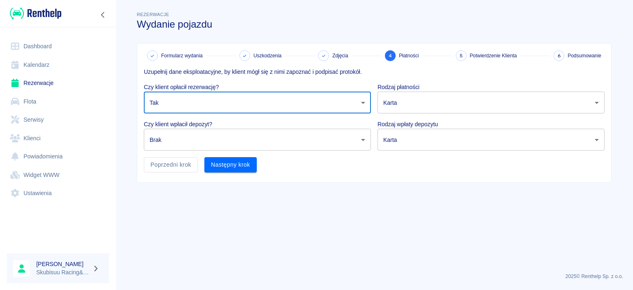
click at [229, 134] on body "Używamy plików Cookies, by zapewnić Ci najlepsze możliwe doświadczenie. Aby dow…" at bounding box center [316, 145] width 633 height 290
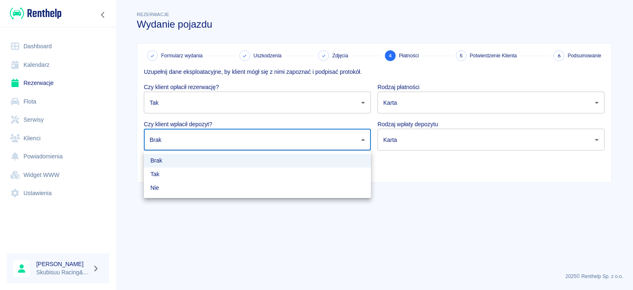
click at [220, 168] on li "Tak" at bounding box center [257, 174] width 227 height 14
type input "true"
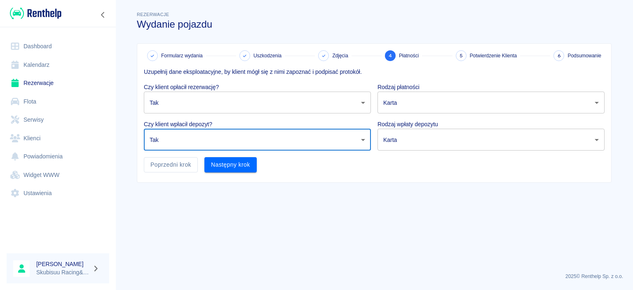
click at [421, 94] on body "Używamy plików Cookies, by zapewnić Ci najlepsze możliwe doświadczenie. Aby dow…" at bounding box center [316, 145] width 633 height 290
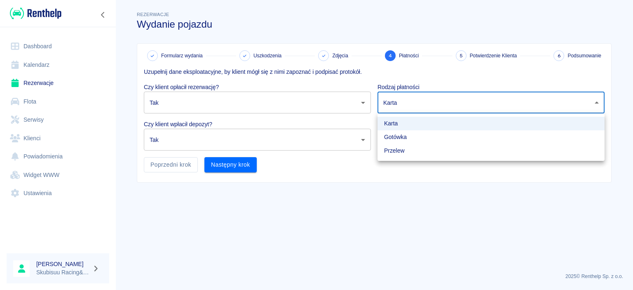
click at [408, 139] on li "Gotówka" at bounding box center [491, 137] width 227 height 14
type input "cash"
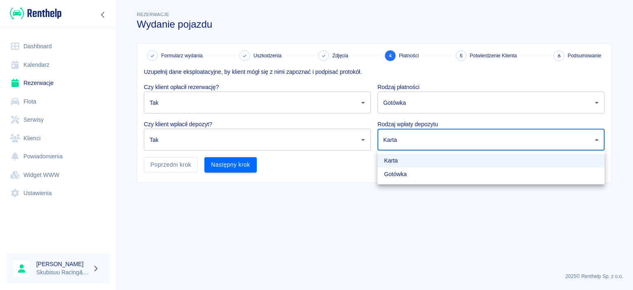
click at [409, 138] on body "Używamy plików Cookies, by zapewnić Ci najlepsze możliwe doświadczenie. Aby dow…" at bounding box center [316, 145] width 633 height 290
click at [404, 187] on div at bounding box center [316, 145] width 633 height 290
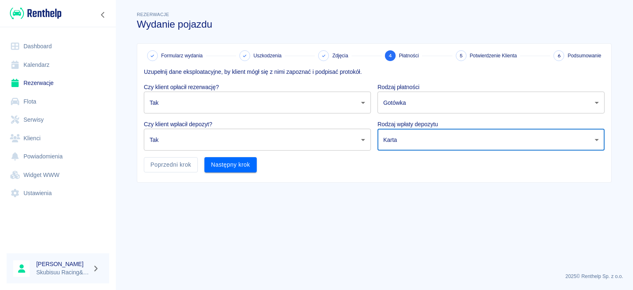
click at [410, 133] on body "Używamy plików Cookies, by zapewnić Ci najlepsze możliwe doświadczenie. Aby dow…" at bounding box center [316, 145] width 633 height 290
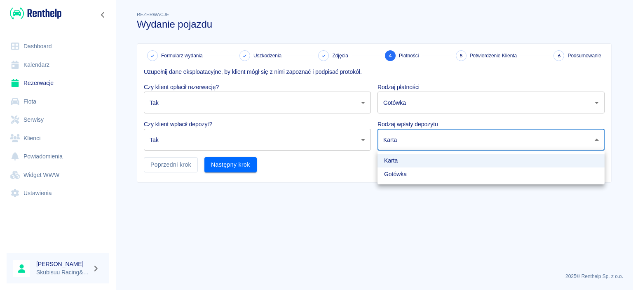
click at [409, 175] on li "Gotówka" at bounding box center [491, 174] width 227 height 14
type input "cash"
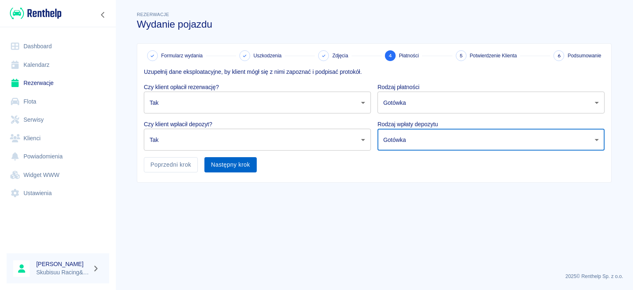
click at [236, 166] on button "Następny krok" at bounding box center [231, 164] width 52 height 15
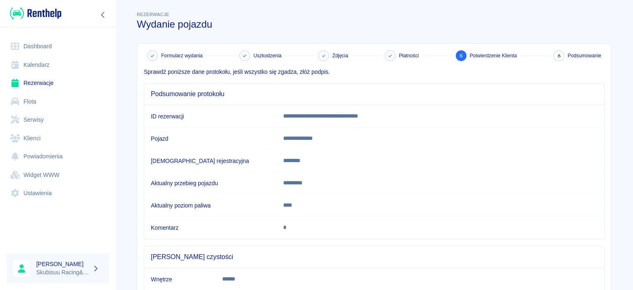
scroll to position [78, 0]
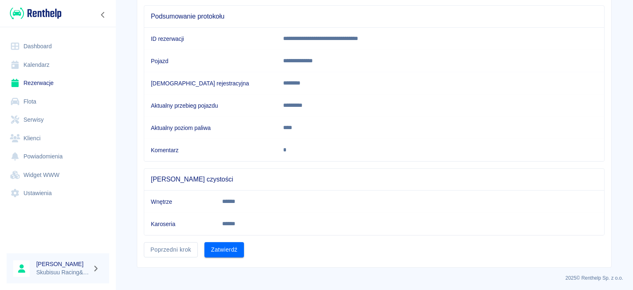
click at [239, 248] on button "Zatwierdź" at bounding box center [225, 249] width 40 height 15
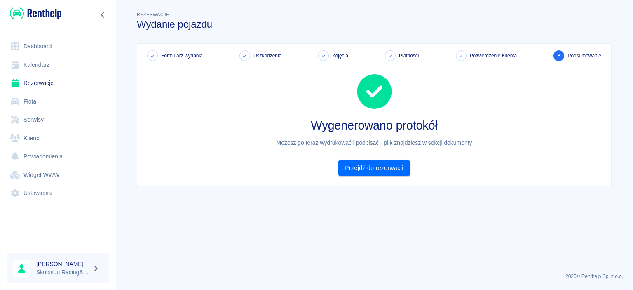
scroll to position [0, 0]
click at [369, 170] on link "Przejdź do rezerwacji" at bounding box center [374, 167] width 71 height 15
